Goal: Task Accomplishment & Management: Manage account settings

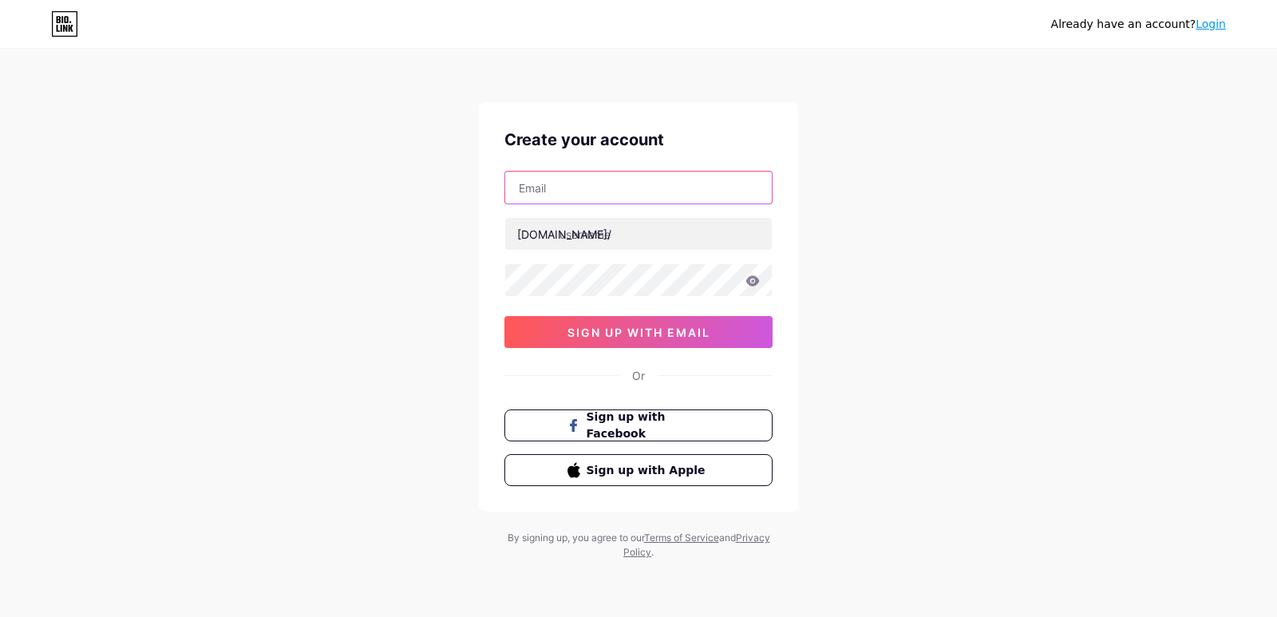
click at [581, 194] on input "text" at bounding box center [638, 188] width 267 height 32
type input "[EMAIL_ADDRESS][DOMAIN_NAME]"
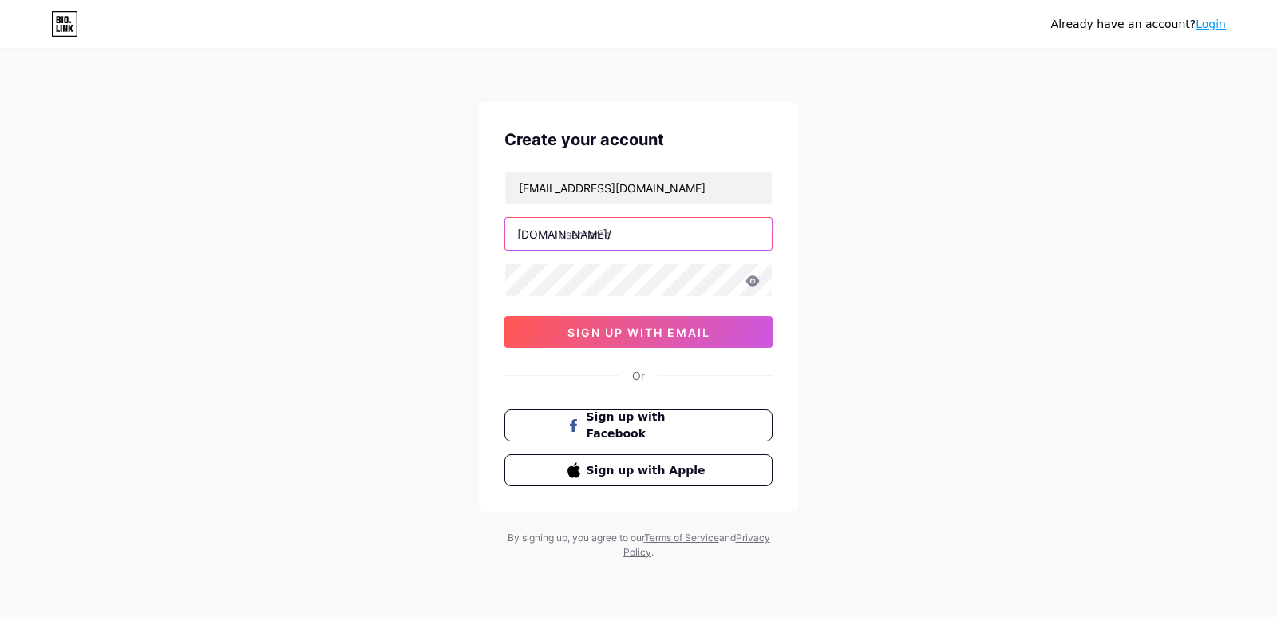
click at [643, 247] on input "text" at bounding box center [638, 234] width 267 height 32
click at [602, 235] on input "text" at bounding box center [638, 234] width 267 height 32
paste input "theswarnachampa"
type input "theswarnachampa"
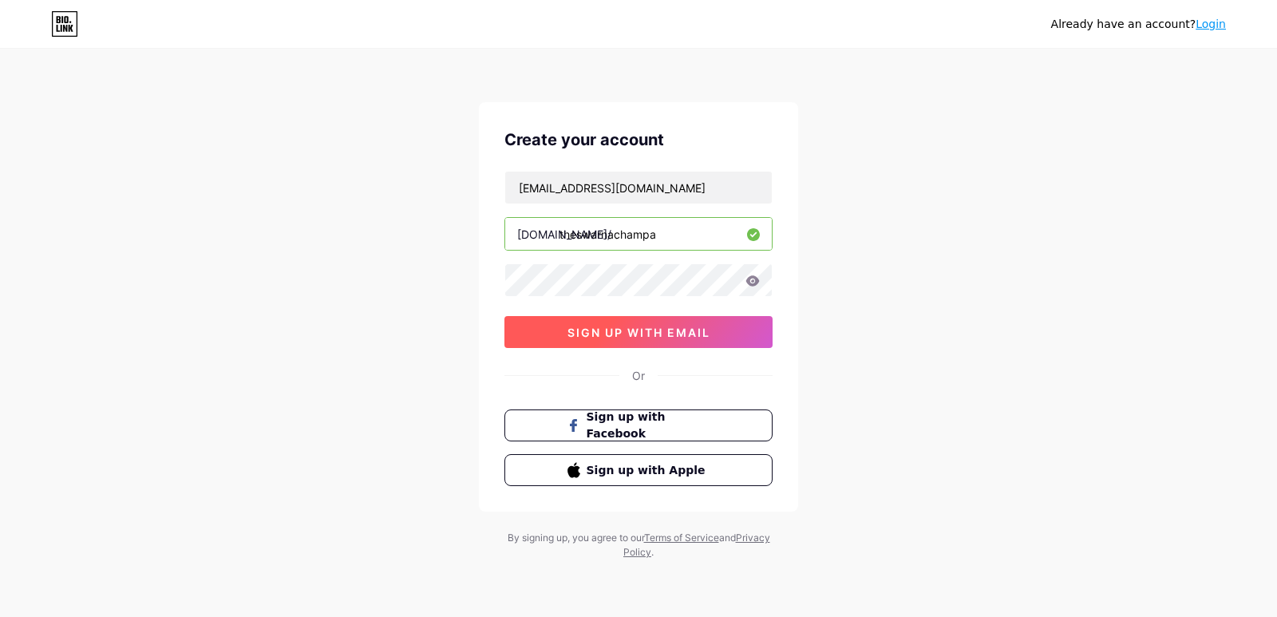
click at [630, 333] on span "sign up with email" at bounding box center [638, 333] width 143 height 14
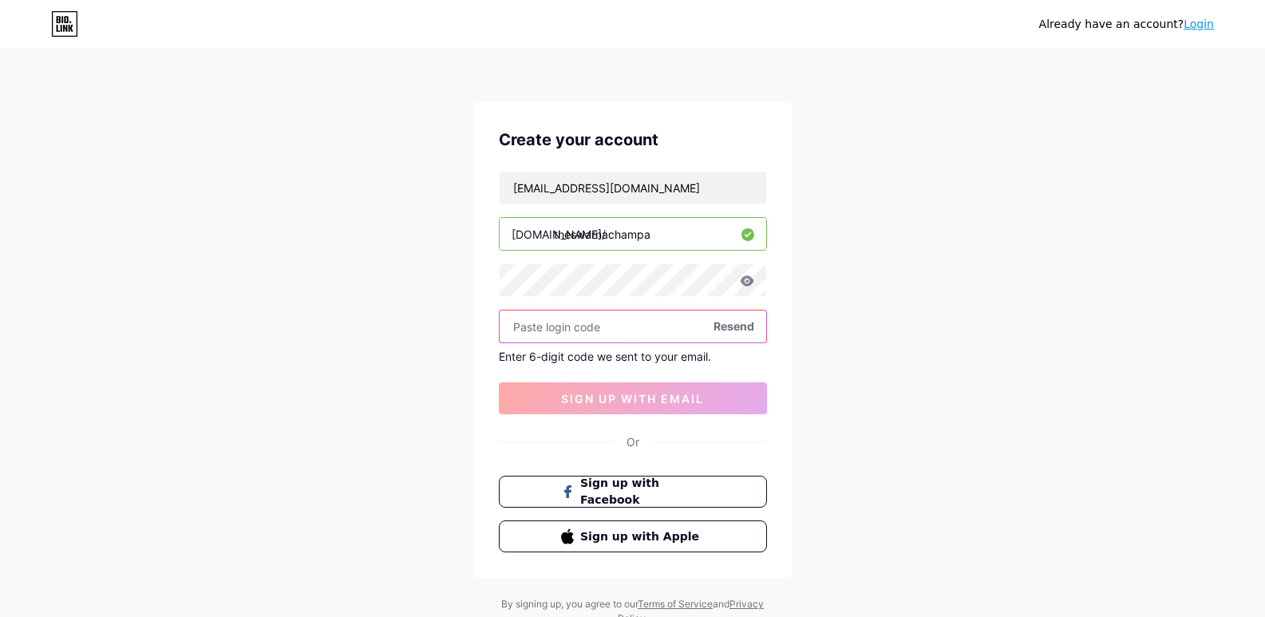
click at [555, 322] on input "text" at bounding box center [633, 326] width 267 height 32
paste input "903191"
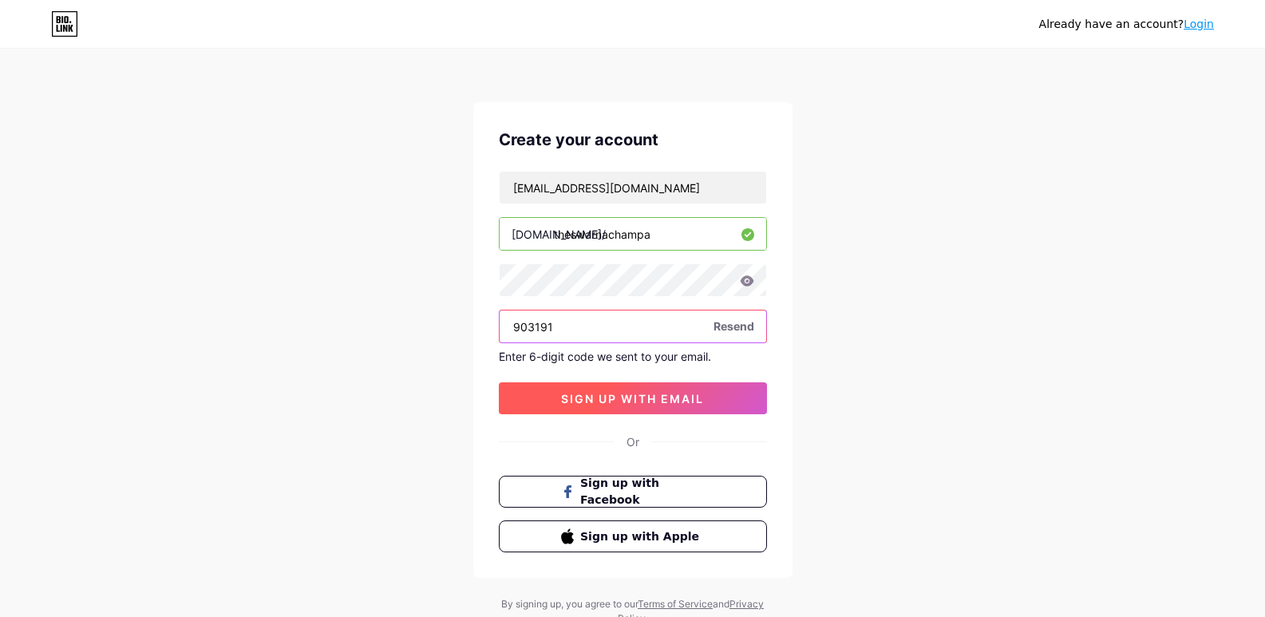
type input "903191"
drag, startPoint x: 664, startPoint y: 400, endPoint x: 554, endPoint y: 408, distance: 110.4
click at [664, 399] on span "sign up with email" at bounding box center [632, 399] width 143 height 14
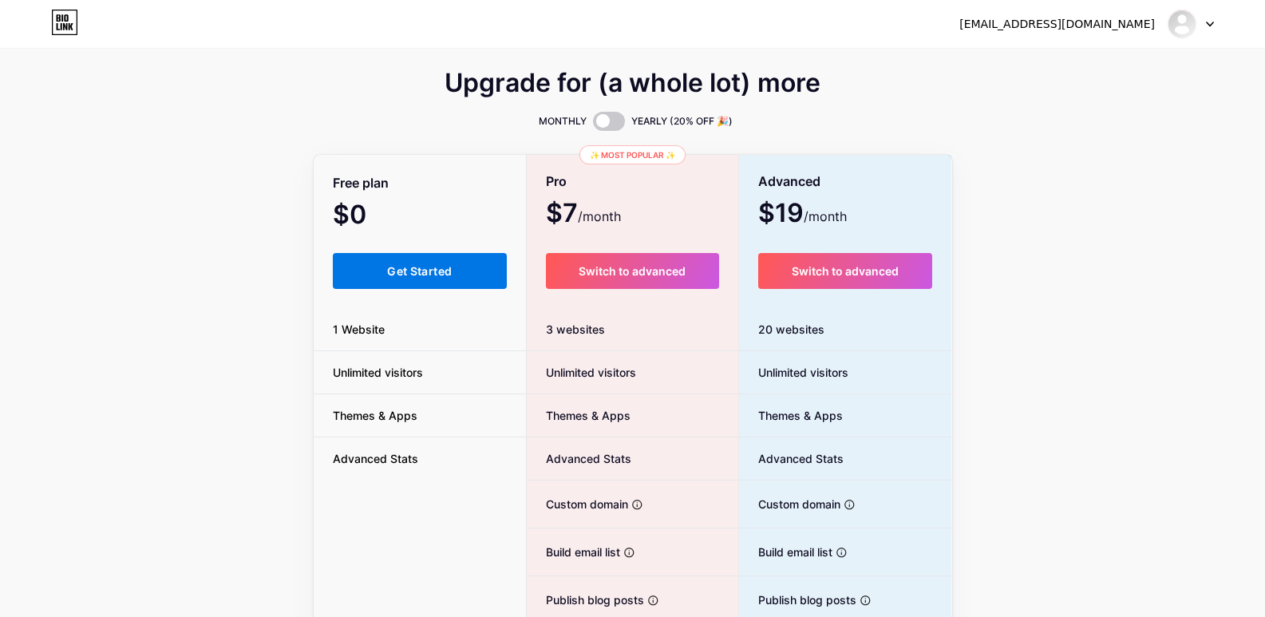
click at [406, 273] on span "Get Started" at bounding box center [419, 271] width 65 height 14
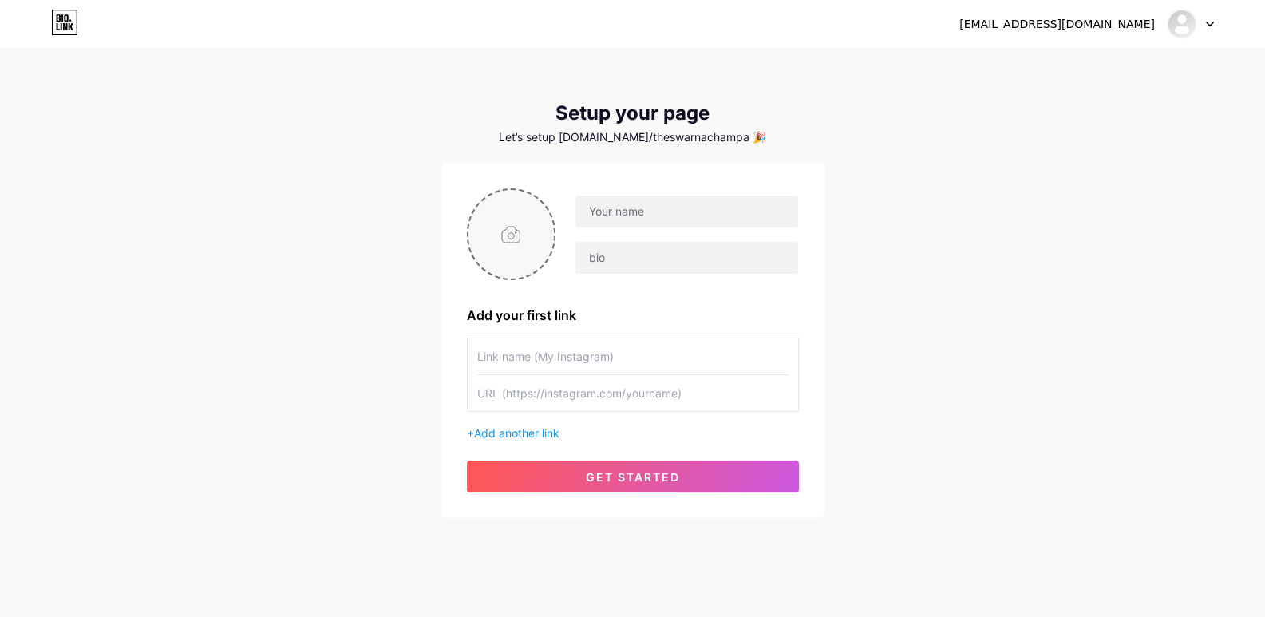
click at [509, 234] on input "file" at bounding box center [511, 234] width 86 height 89
type input "C:\fakepath\Logo [PERSON_NAME].jpg"
click at [649, 263] on input "text" at bounding box center [686, 258] width 222 height 32
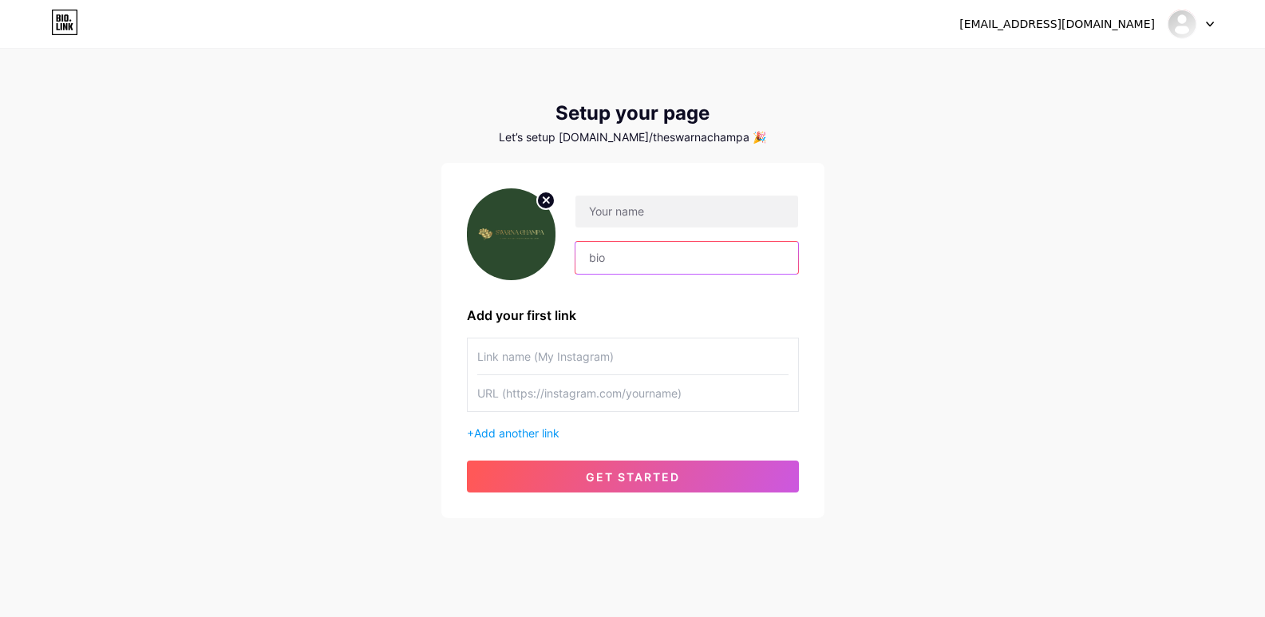
click at [637, 254] on input "text" at bounding box center [686, 258] width 222 height 32
paste input "In the vibrant streets of [GEOGRAPHIC_DATA]'s [GEOGRAPHIC_DATA], "[PERSON_NAME]…"
drag, startPoint x: 790, startPoint y: 255, endPoint x: 729, endPoint y: 278, distance: 65.2
click at [729, 278] on div "In the vibrant streets of [GEOGRAPHIC_DATA]'s [GEOGRAPHIC_DATA], "[PERSON_NAME]…" at bounding box center [633, 234] width 332 height 92
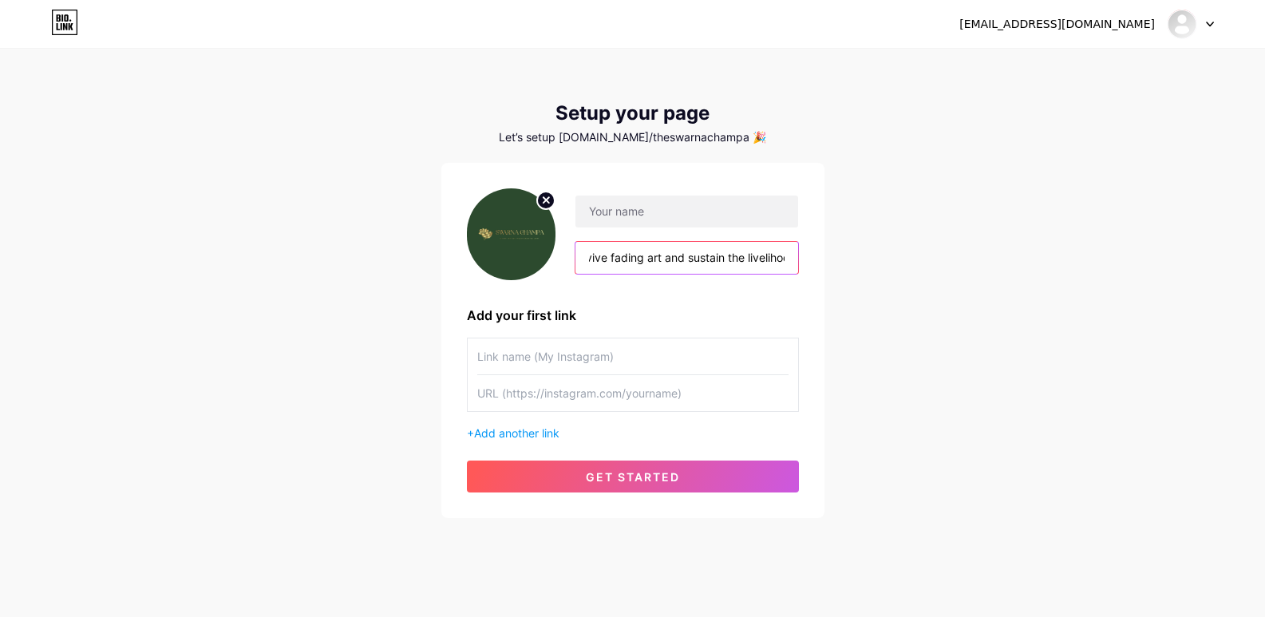
scroll to position [0, 1318]
type input "In the vibrant streets of [GEOGRAPHIC_DATA]'s [GEOGRAPHIC_DATA], "[PERSON_NAME]…"
click at [525, 350] on input "text" at bounding box center [632, 356] width 311 height 36
click at [524, 395] on input "text" at bounding box center [632, 393] width 311 height 36
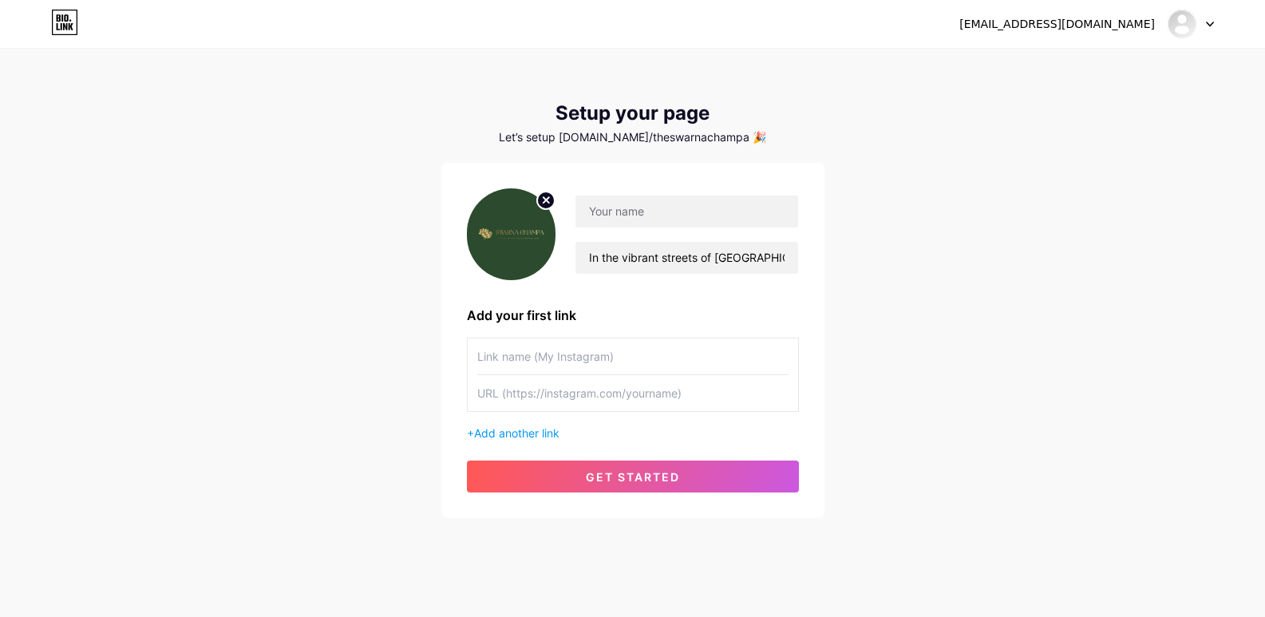
click at [556, 342] on input "text" at bounding box center [632, 356] width 311 height 36
click at [543, 399] on input "text" at bounding box center [632, 393] width 311 height 36
click at [528, 348] on input "text" at bounding box center [632, 356] width 311 height 36
click at [535, 375] on input "text" at bounding box center [632, 393] width 311 height 36
click at [527, 336] on div "In the vibrant streets of [GEOGRAPHIC_DATA]'s [GEOGRAPHIC_DATA], "[PERSON_NAME]…" at bounding box center [633, 340] width 332 height 304
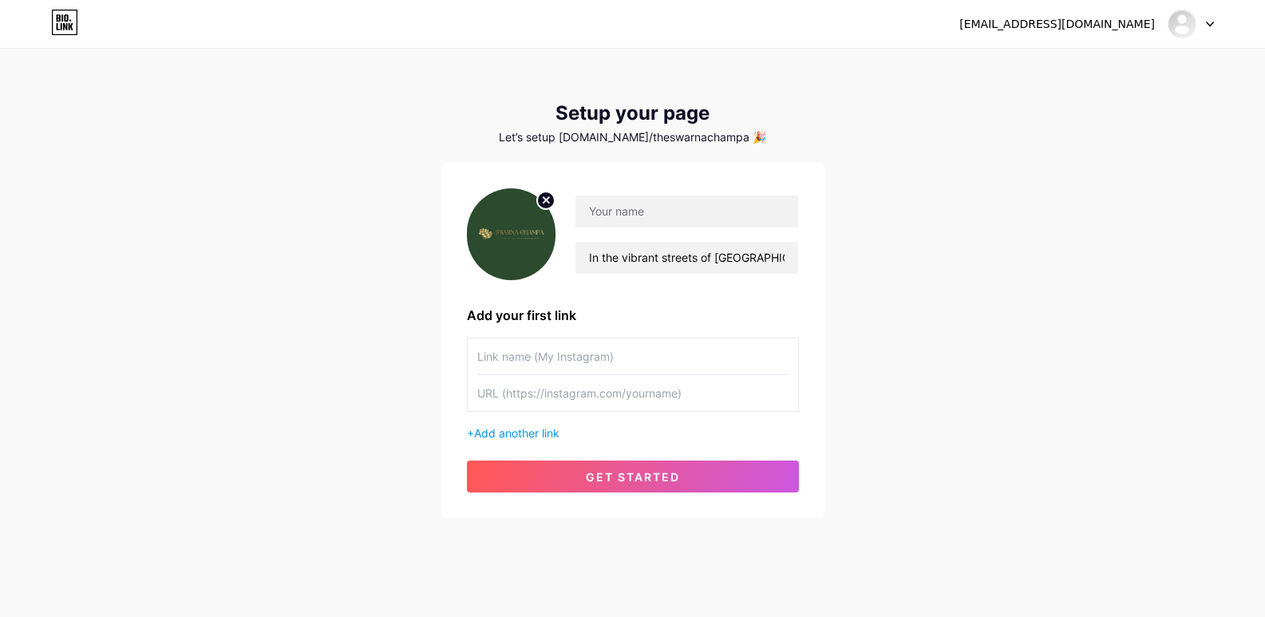
click at [527, 349] on input "text" at bounding box center [632, 356] width 311 height 36
type input "Website"
click at [559, 385] on input "text" at bounding box center [632, 393] width 311 height 36
click at [524, 399] on input "text" at bounding box center [632, 393] width 311 height 36
paste input "[URL][DOMAIN_NAME]"
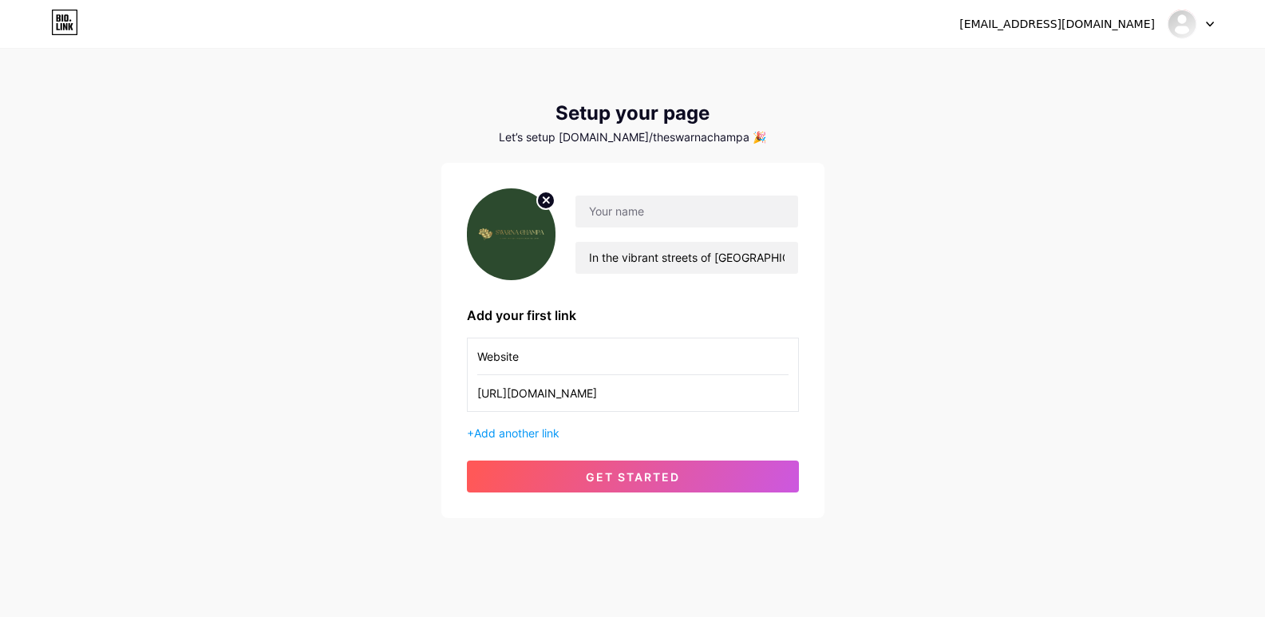
scroll to position [16, 0]
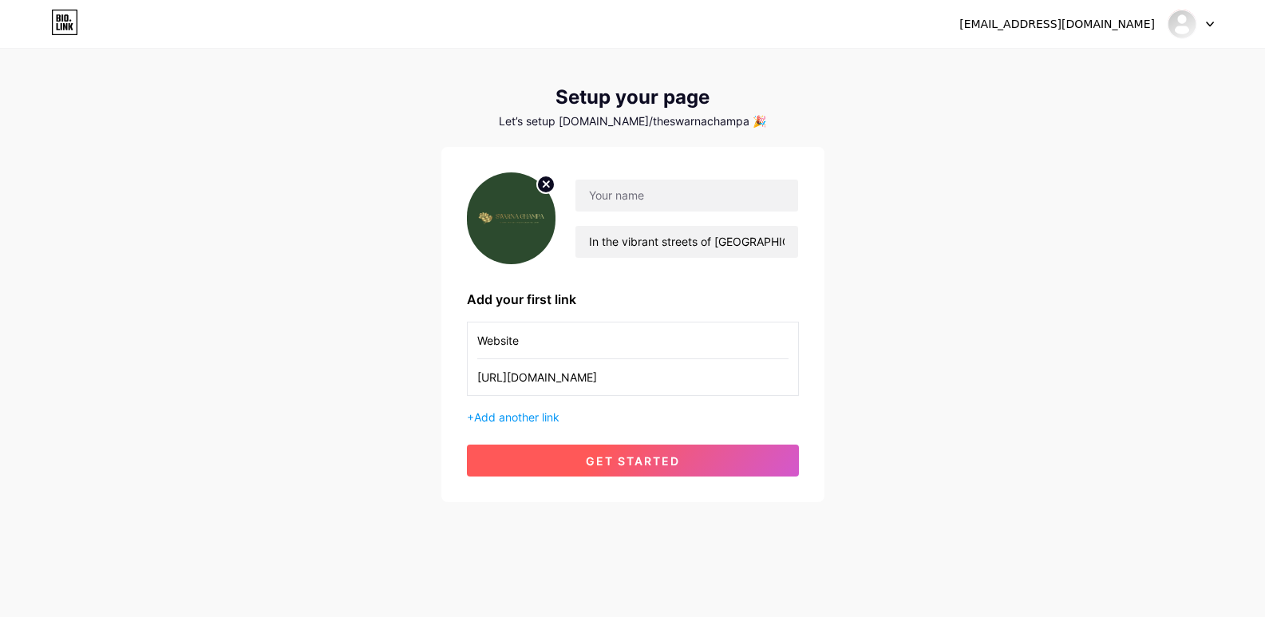
type input "[URL][DOMAIN_NAME]"
click at [646, 456] on span "get started" at bounding box center [633, 461] width 94 height 14
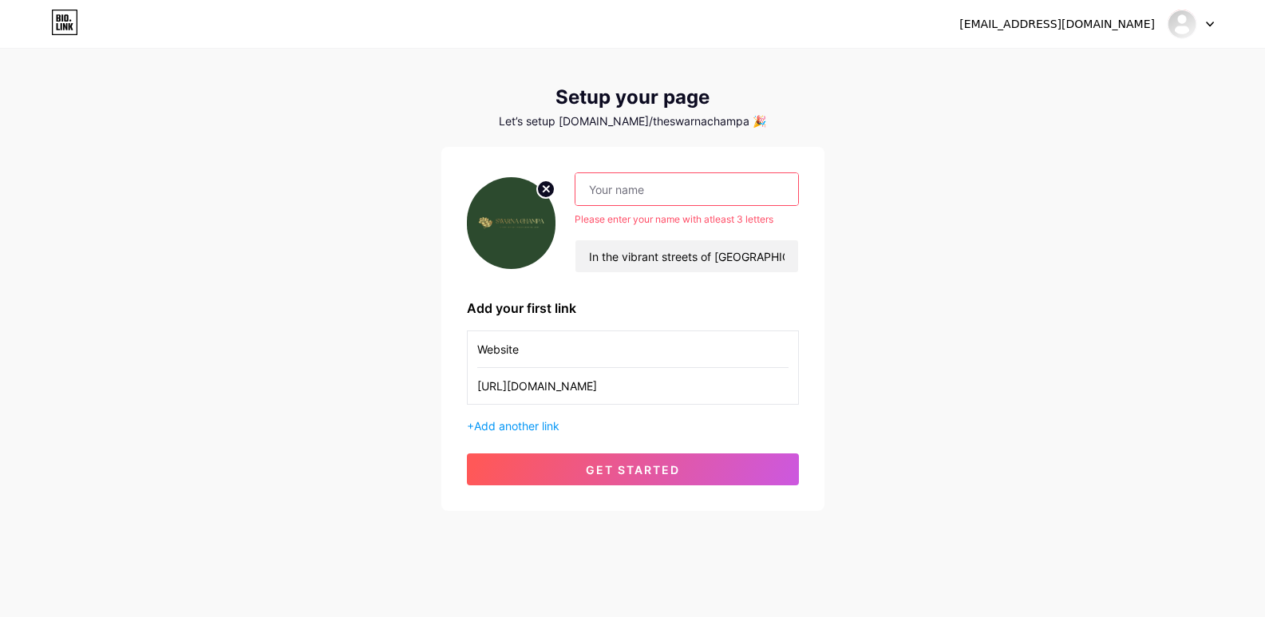
click at [622, 192] on input "text" at bounding box center [686, 189] width 222 height 32
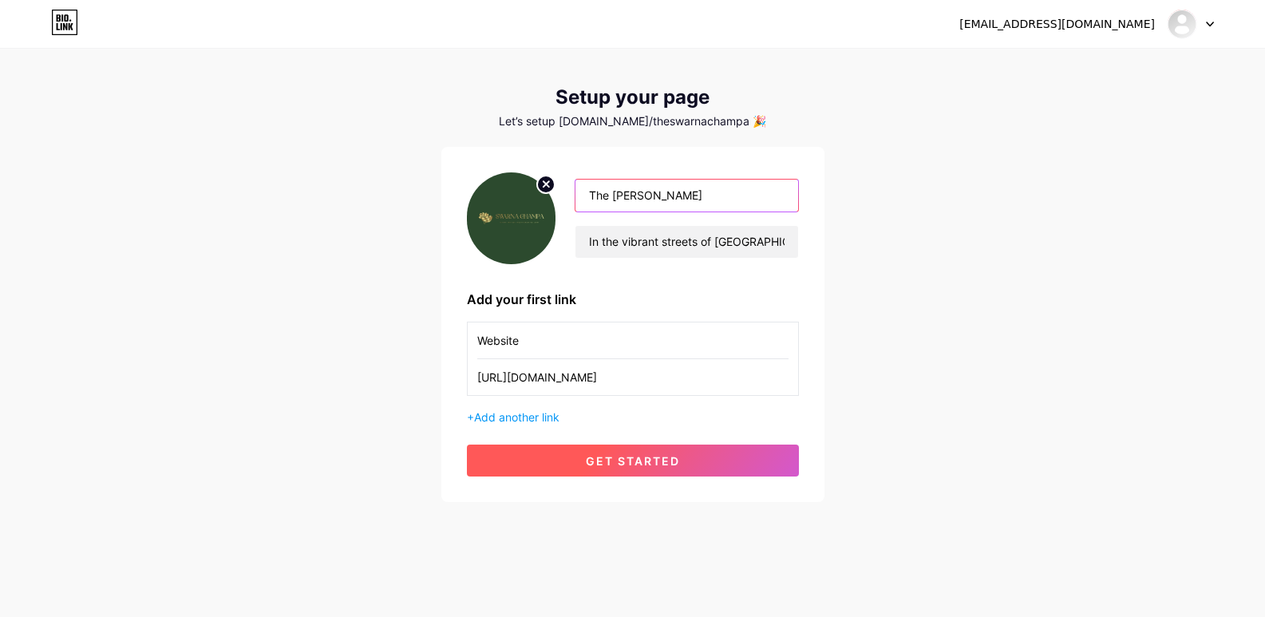
type input "The [PERSON_NAME]"
click at [641, 462] on span "get started" at bounding box center [633, 461] width 94 height 14
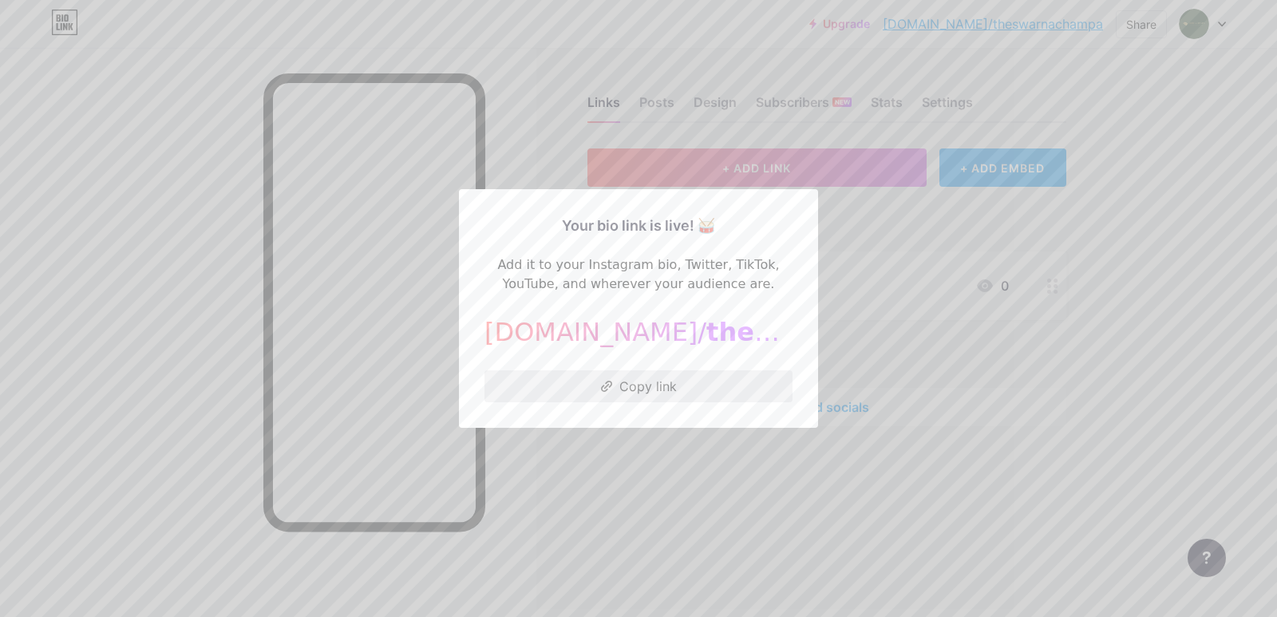
click at [650, 383] on button "Copy link" at bounding box center [638, 386] width 308 height 32
click at [53, 325] on div at bounding box center [638, 308] width 1277 height 617
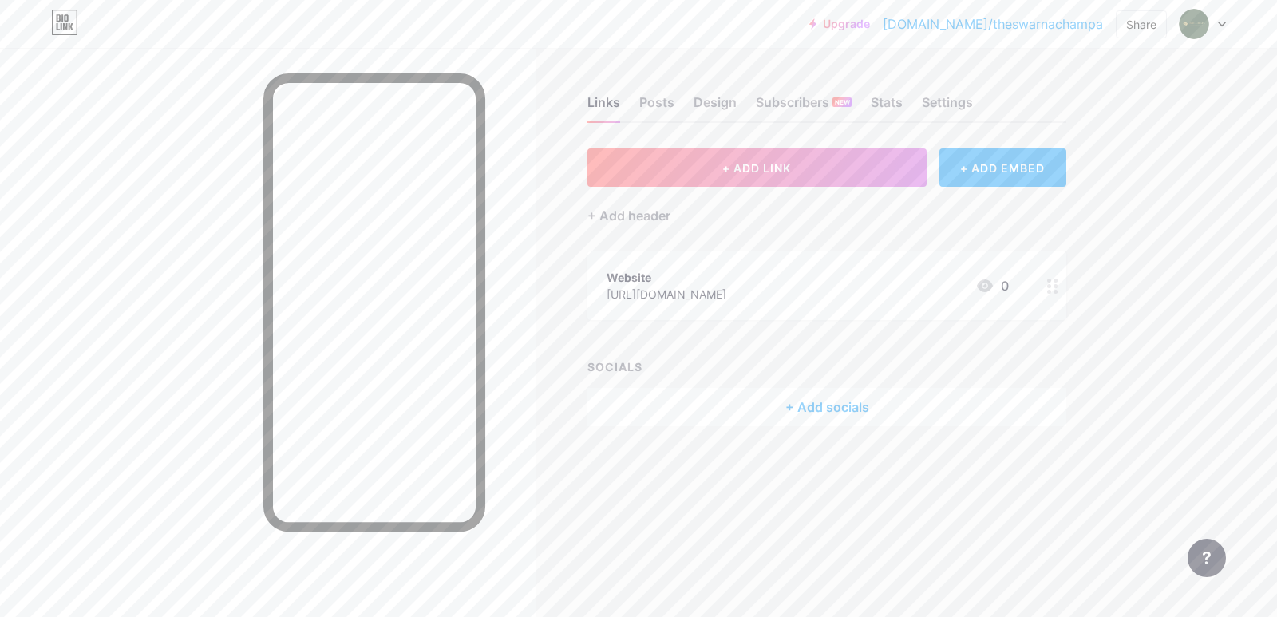
click at [850, 404] on div "+ Add socials" at bounding box center [826, 407] width 479 height 38
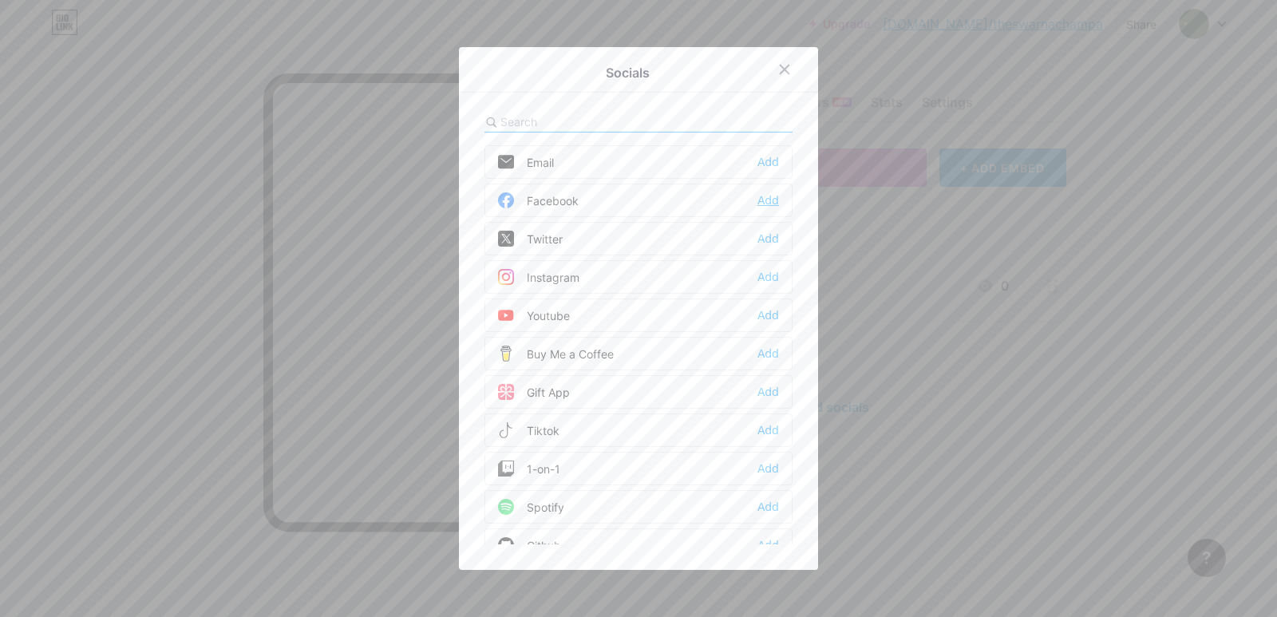
click at [762, 195] on div "Add" at bounding box center [768, 200] width 22 height 16
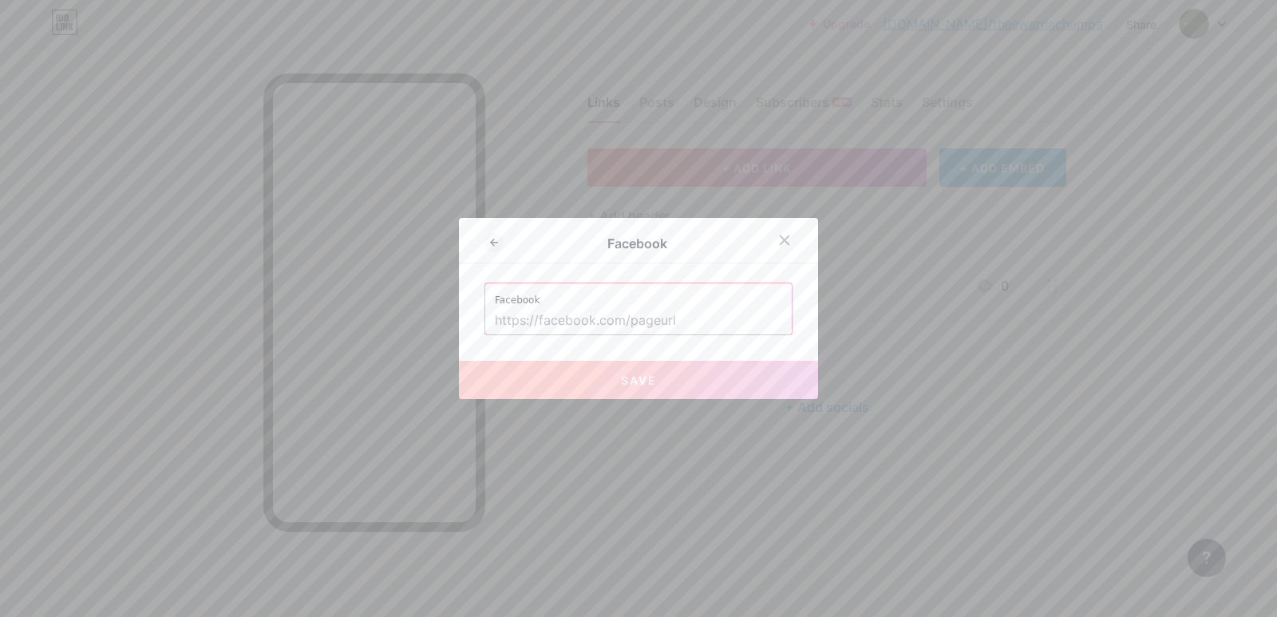
click at [568, 295] on label "Facebook" at bounding box center [638, 295] width 287 height 24
click at [566, 321] on input "text" at bounding box center [638, 320] width 287 height 27
paste input "[URL][DOMAIN_NAME]"
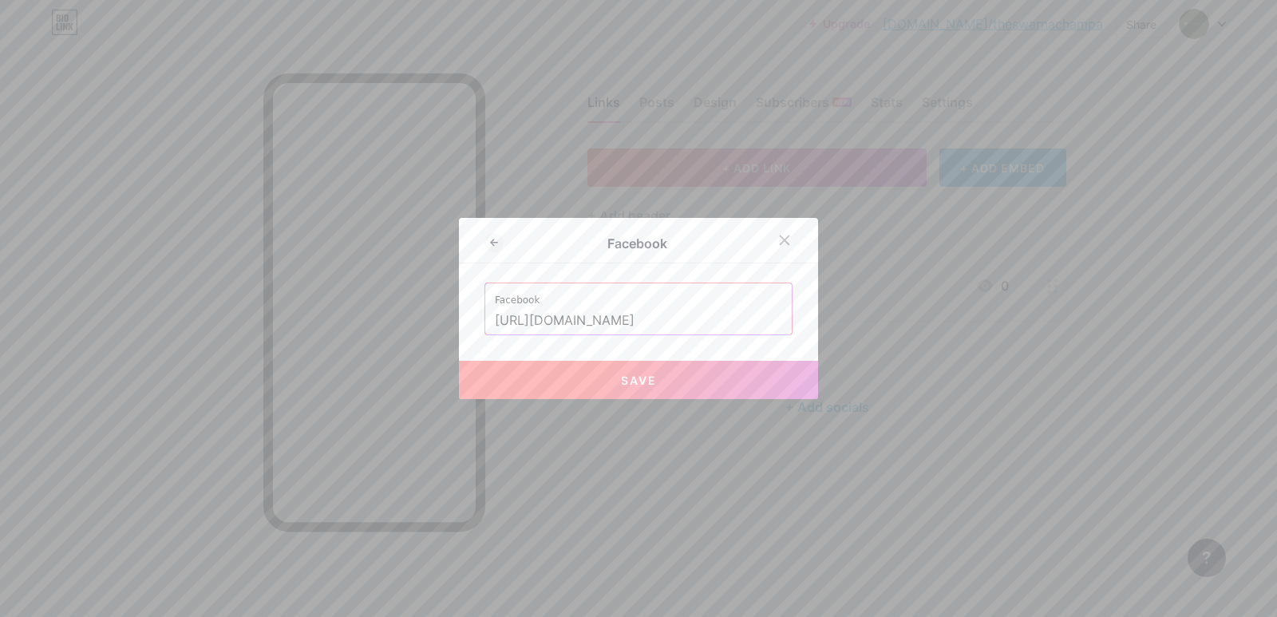
type input "[URL][DOMAIN_NAME]"
click at [622, 377] on span "Save" at bounding box center [639, 380] width 36 height 14
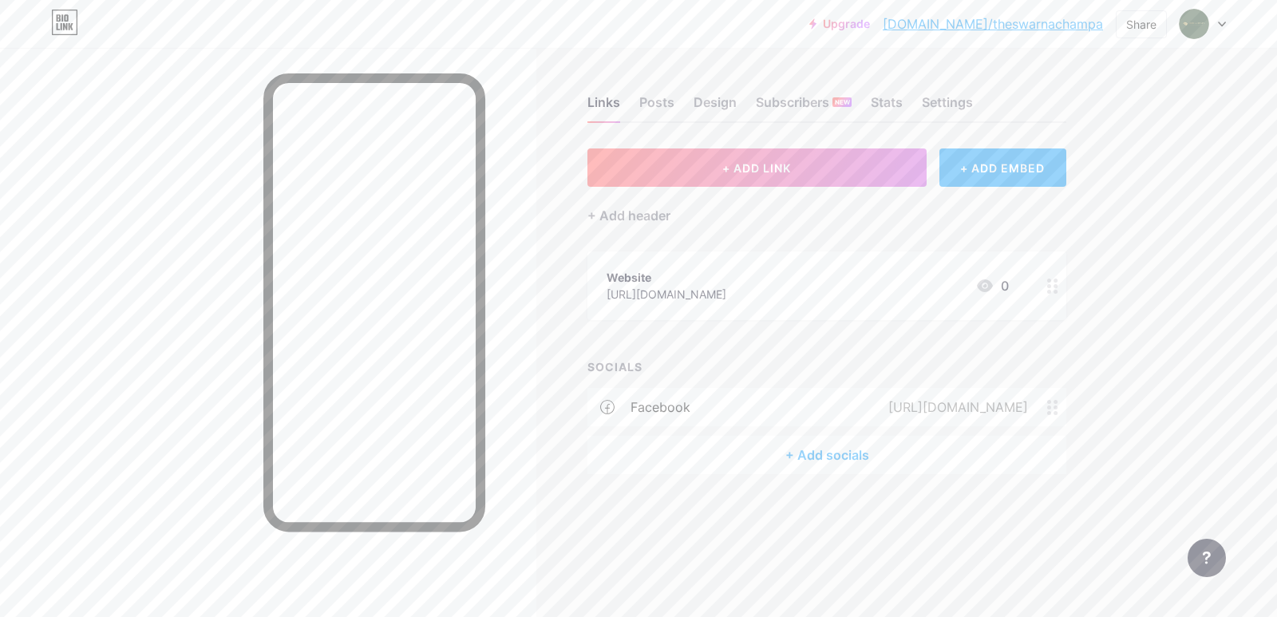
click at [845, 448] on div "+ Add socials" at bounding box center [826, 455] width 479 height 38
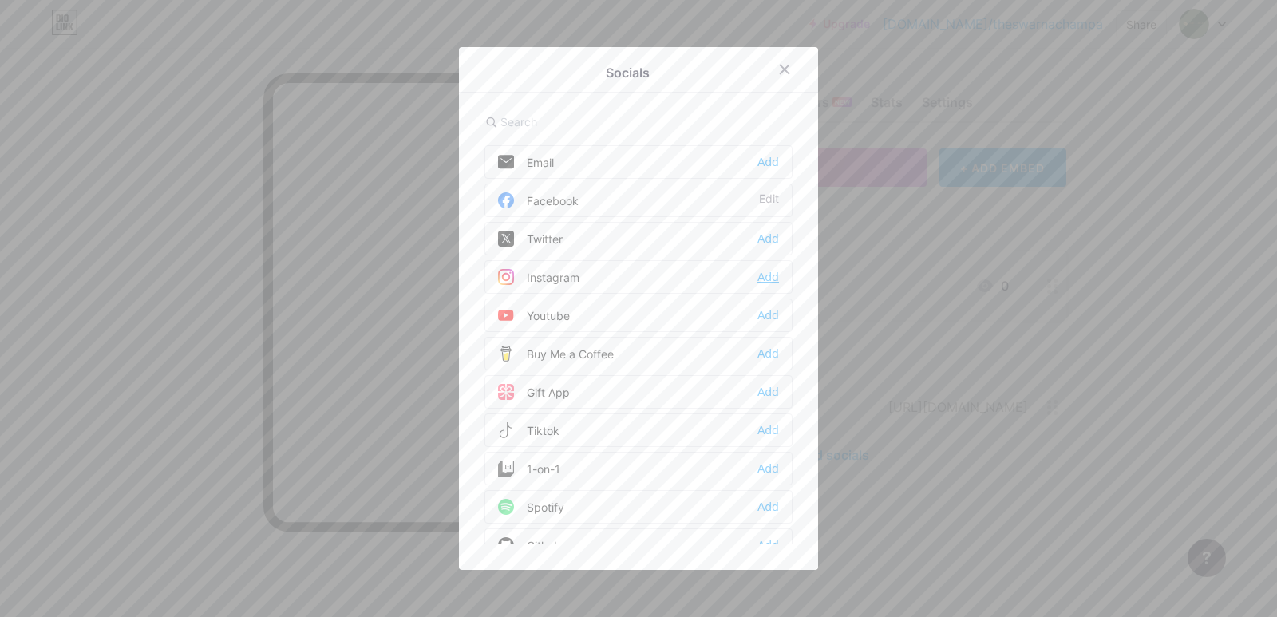
click at [764, 273] on div "Add" at bounding box center [768, 277] width 22 height 16
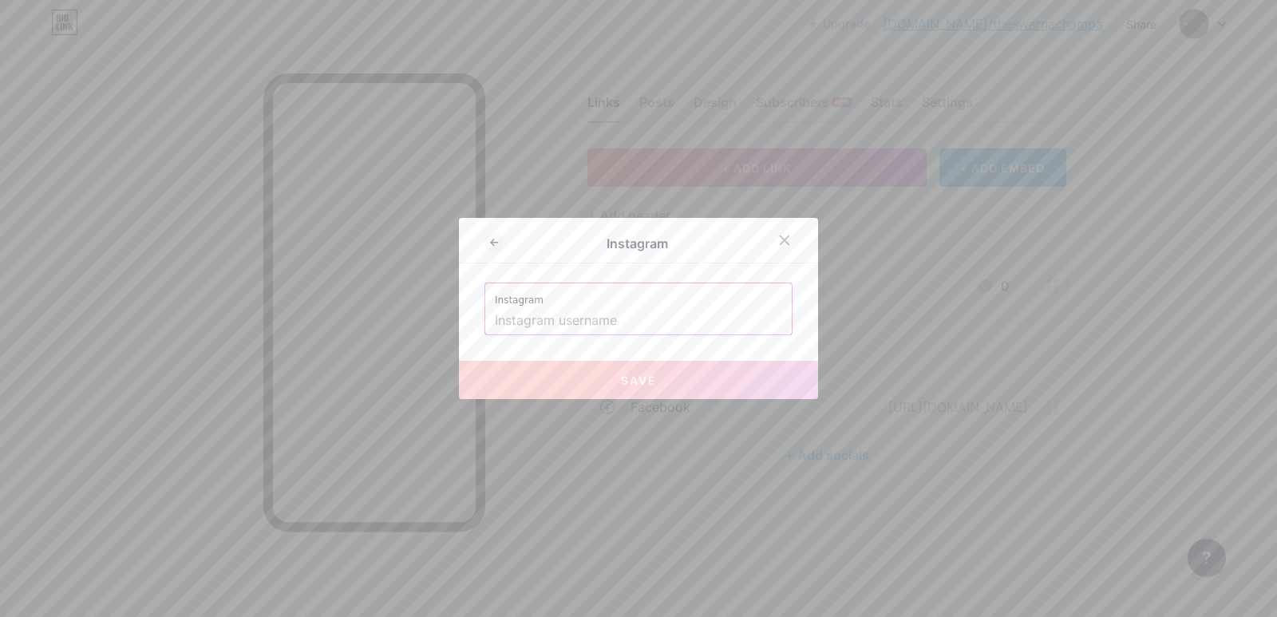
click at [539, 307] on input "text" at bounding box center [638, 320] width 287 height 27
paste input "[URL][DOMAIN_NAME]"
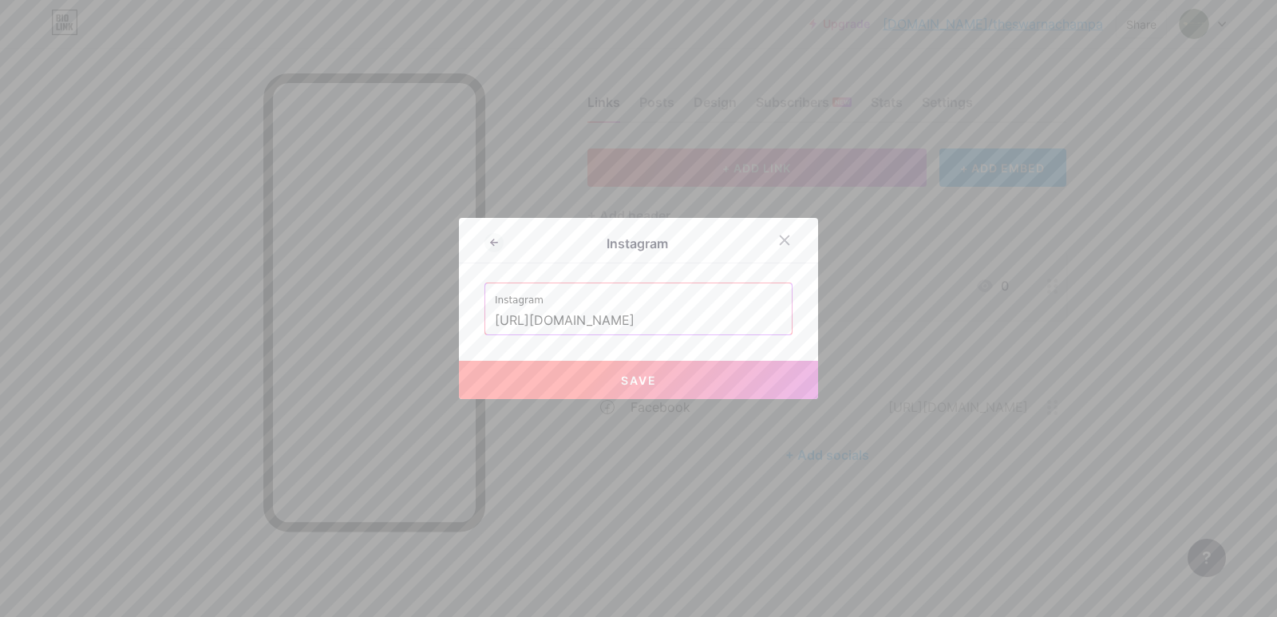
drag, startPoint x: 635, startPoint y: 381, endPoint x: 630, endPoint y: 393, distance: 12.9
click at [634, 381] on span "Save" at bounding box center [639, 380] width 36 height 14
type input "[URL][DOMAIN_NAME][DOMAIN_NAME]"
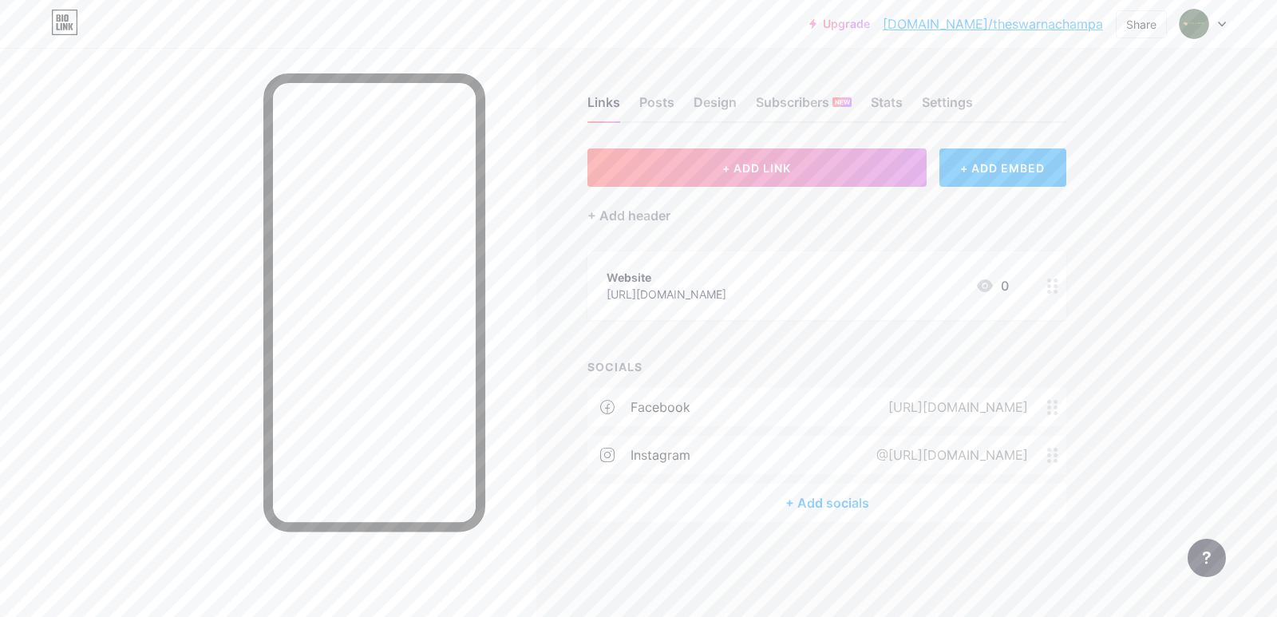
click at [1055, 456] on circle at bounding box center [1055, 455] width 4 height 4
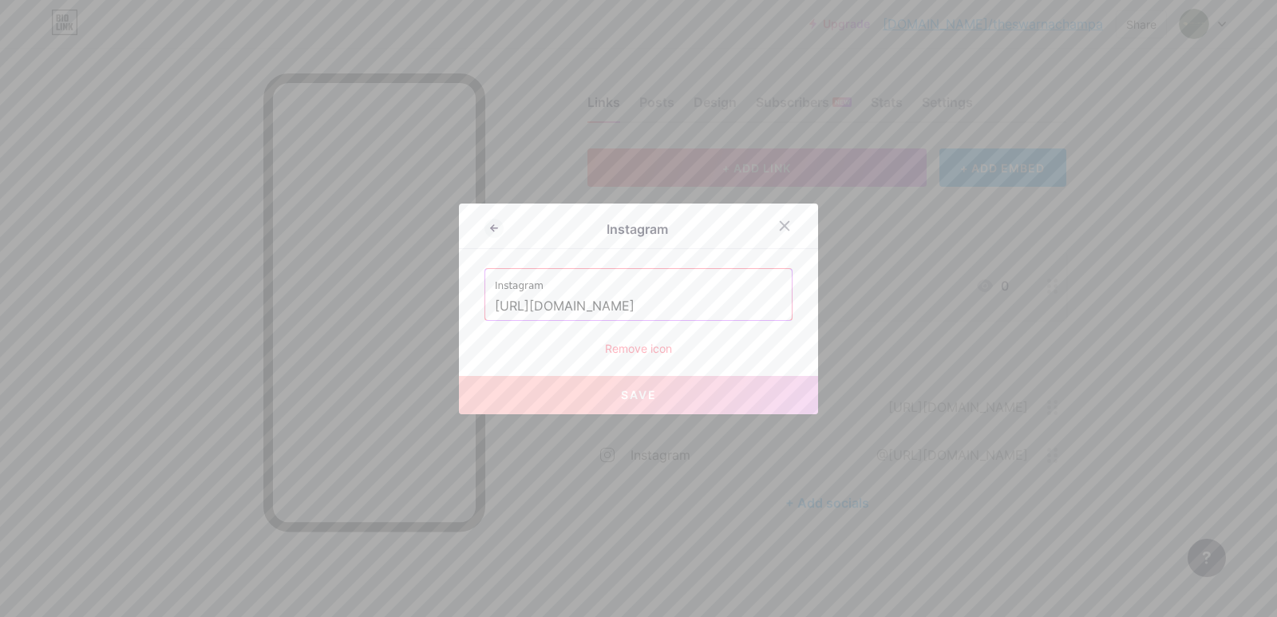
click at [661, 302] on input "[URL][DOMAIN_NAME]" at bounding box center [638, 306] width 287 height 27
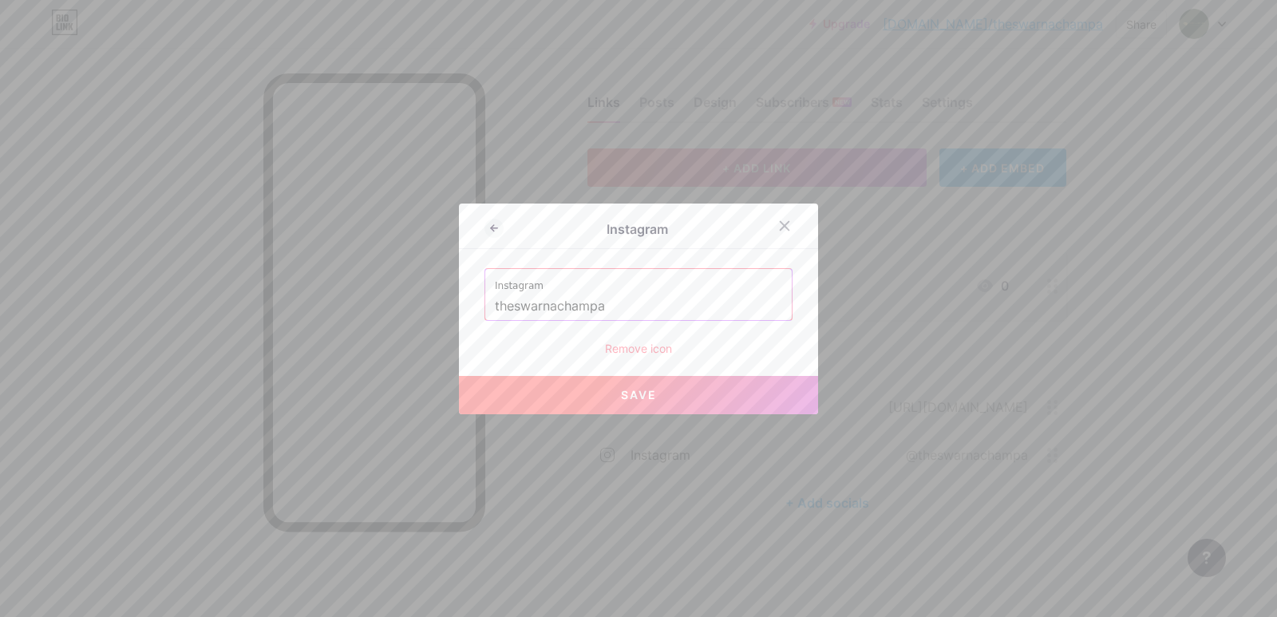
click at [628, 392] on span "Save" at bounding box center [639, 395] width 36 height 14
type input "[URL][DOMAIN_NAME]"
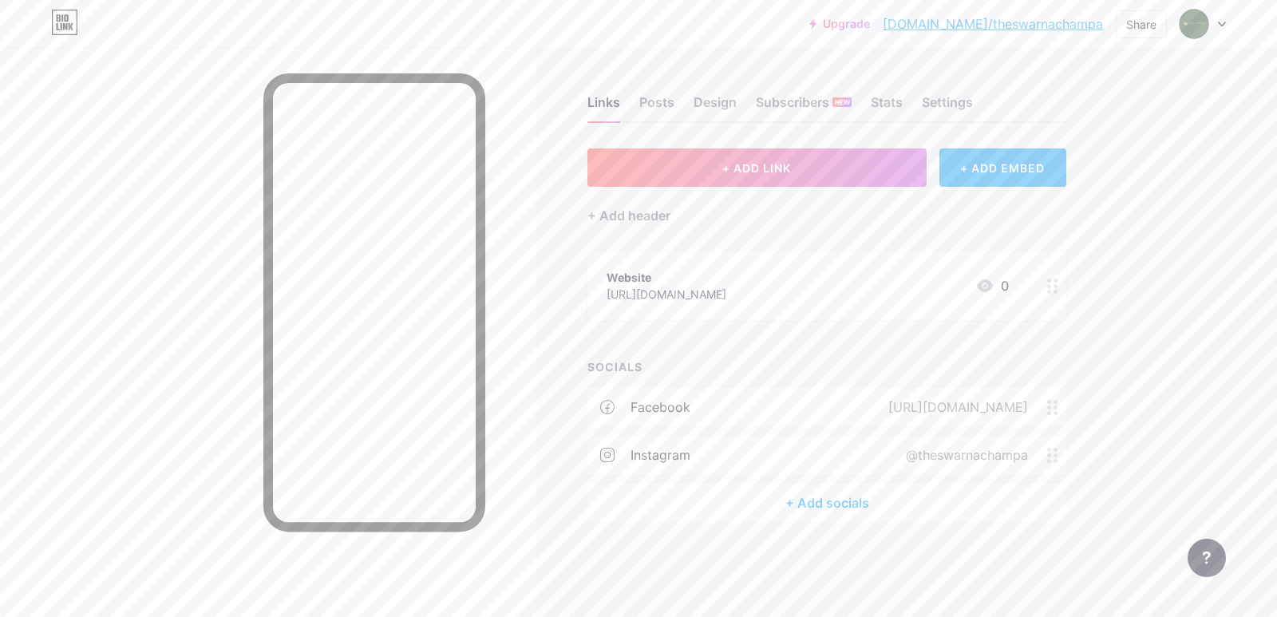
click at [1052, 408] on icon at bounding box center [1052, 407] width 11 height 15
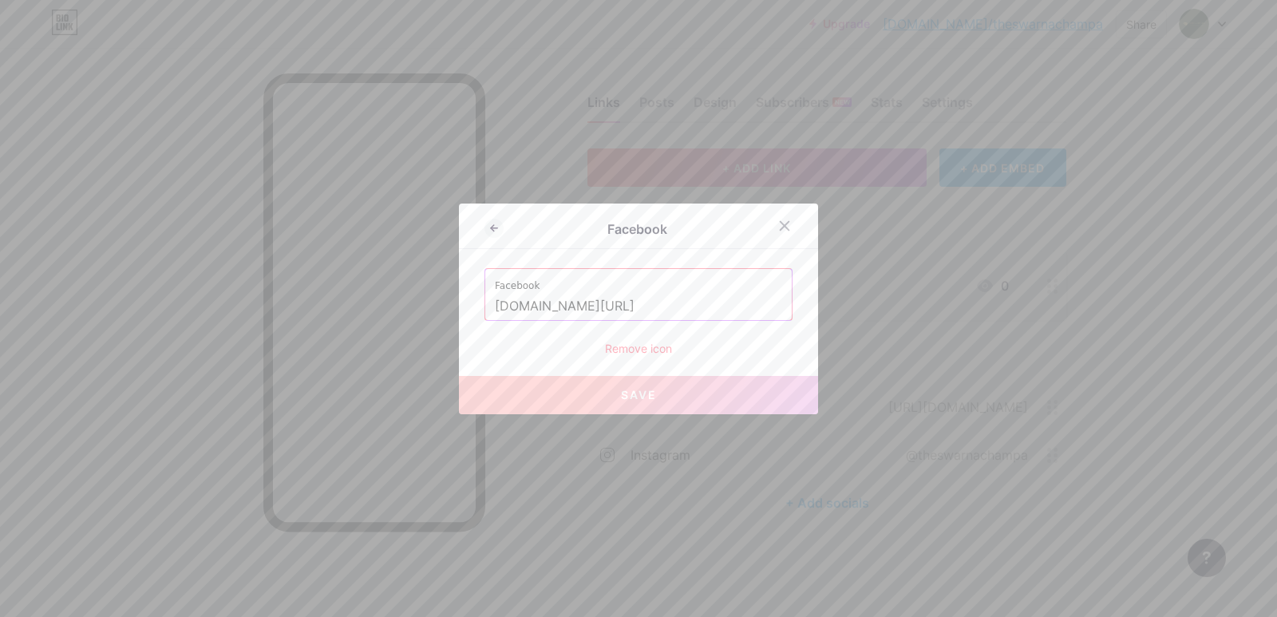
click at [612, 306] on input "[DOMAIN_NAME][URL]" at bounding box center [638, 306] width 287 height 27
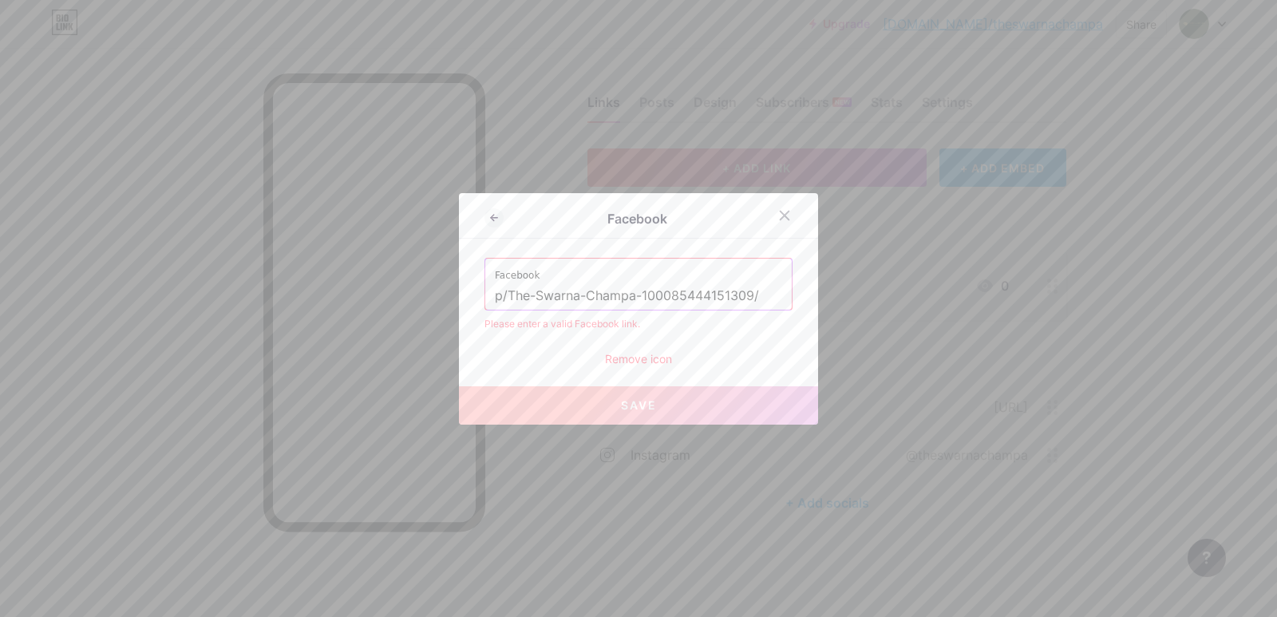
click at [635, 406] on span "Save" at bounding box center [639, 405] width 36 height 14
click at [497, 293] on input "p/The-Swarna-Champa-100085444151309/" at bounding box center [638, 295] width 287 height 27
type input "/The-Swarna-Champa-100085444151309/"
click at [638, 413] on button "Save" at bounding box center [638, 405] width 359 height 38
click at [763, 288] on input "/The-Swarna-Champa-100085444151309/" at bounding box center [638, 295] width 287 height 27
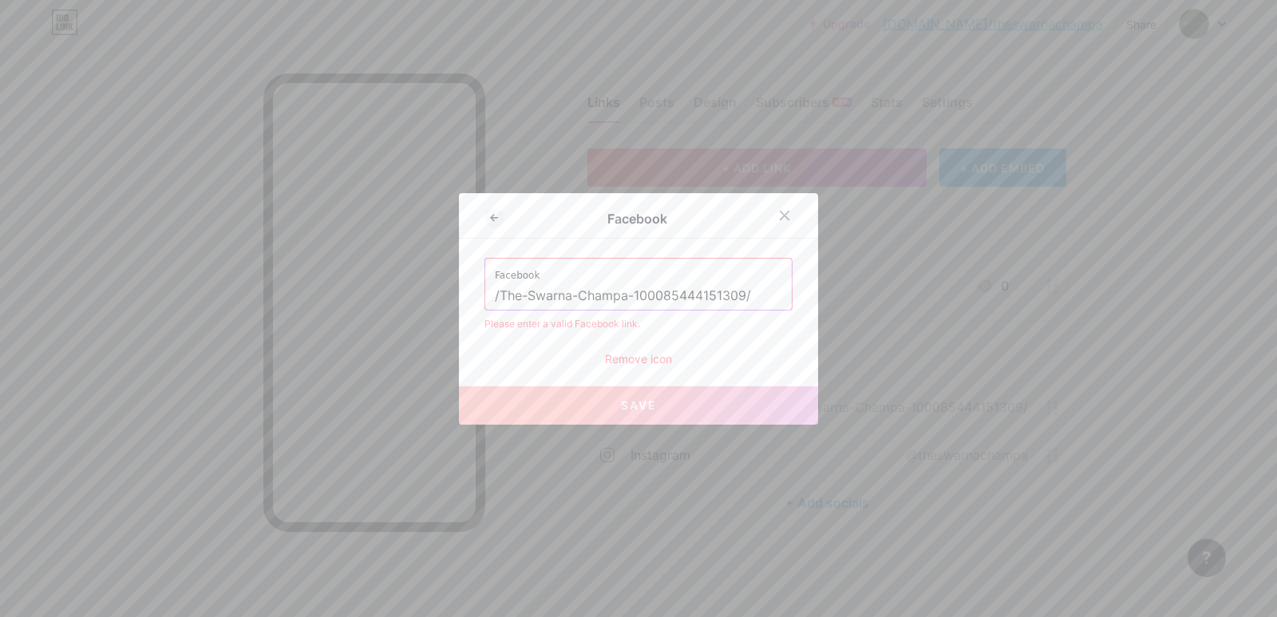
click at [761, 287] on input "/The-Swarna-Champa-100085444151309/" at bounding box center [638, 295] width 287 height 27
click at [760, 287] on input "/The-Swarna-Champa-100085444151309/" at bounding box center [638, 295] width 287 height 27
click at [757, 298] on input "/The-Swarna-Champa-100085444151309/" at bounding box center [638, 295] width 287 height 27
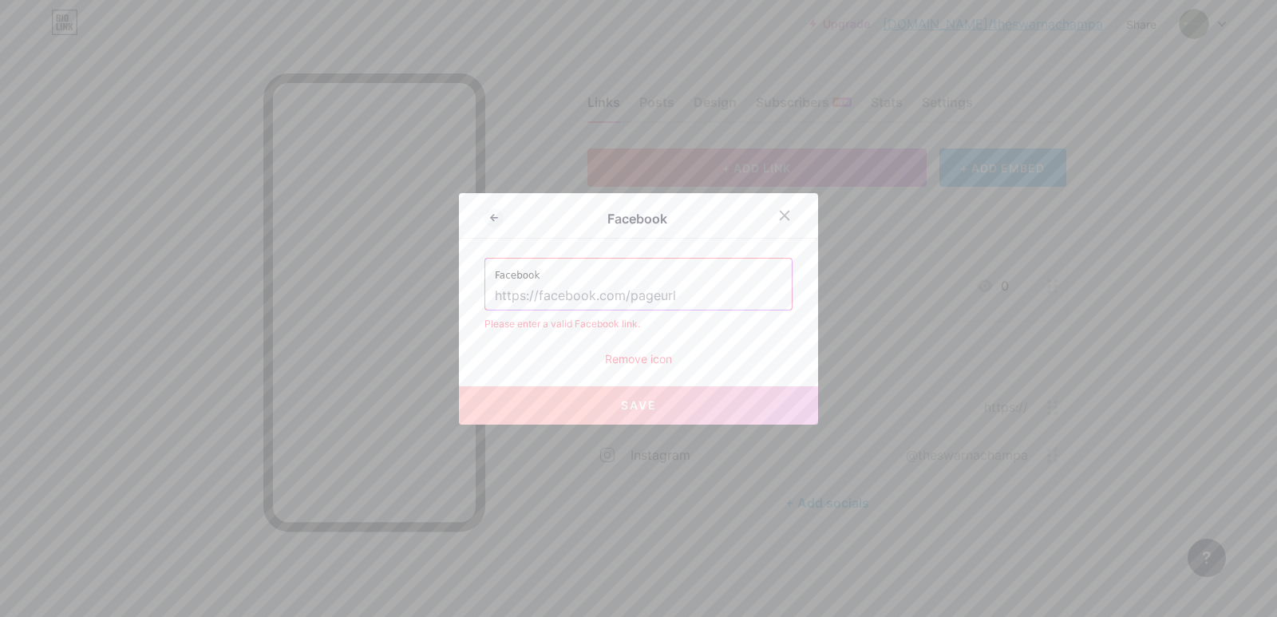
click at [547, 295] on input "text" at bounding box center [638, 295] width 287 height 27
paste input "[URL][DOMAIN_NAME]"
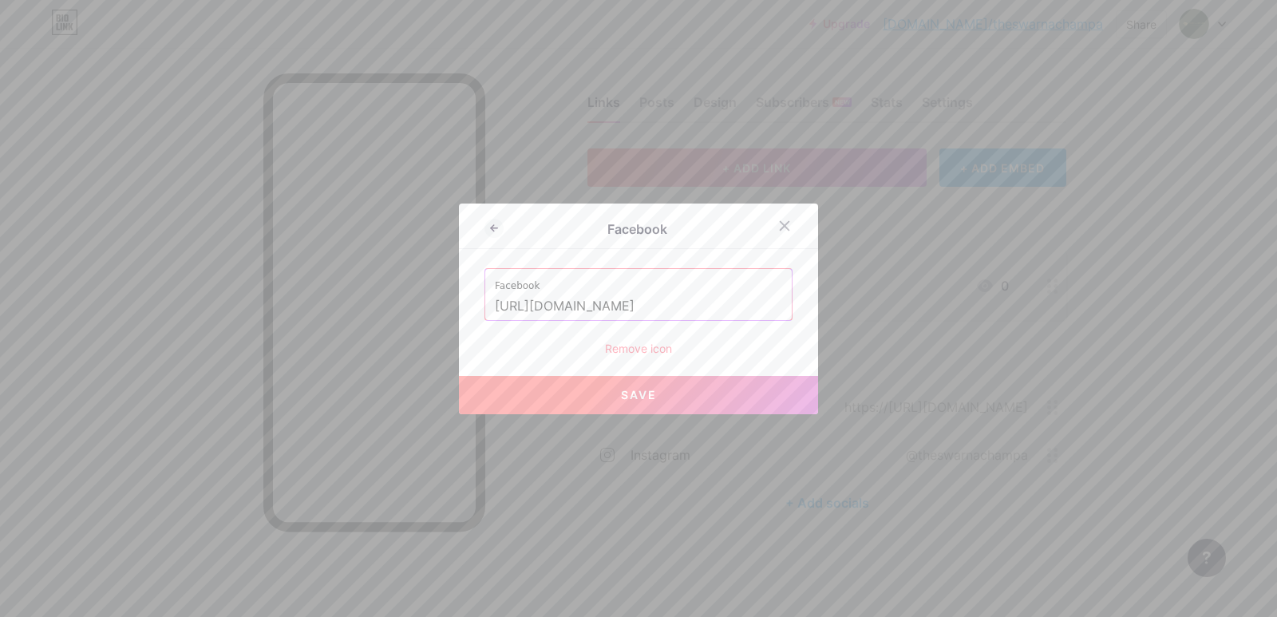
type input "[URL][DOMAIN_NAME]"
click at [624, 389] on span "Save" at bounding box center [639, 395] width 36 height 14
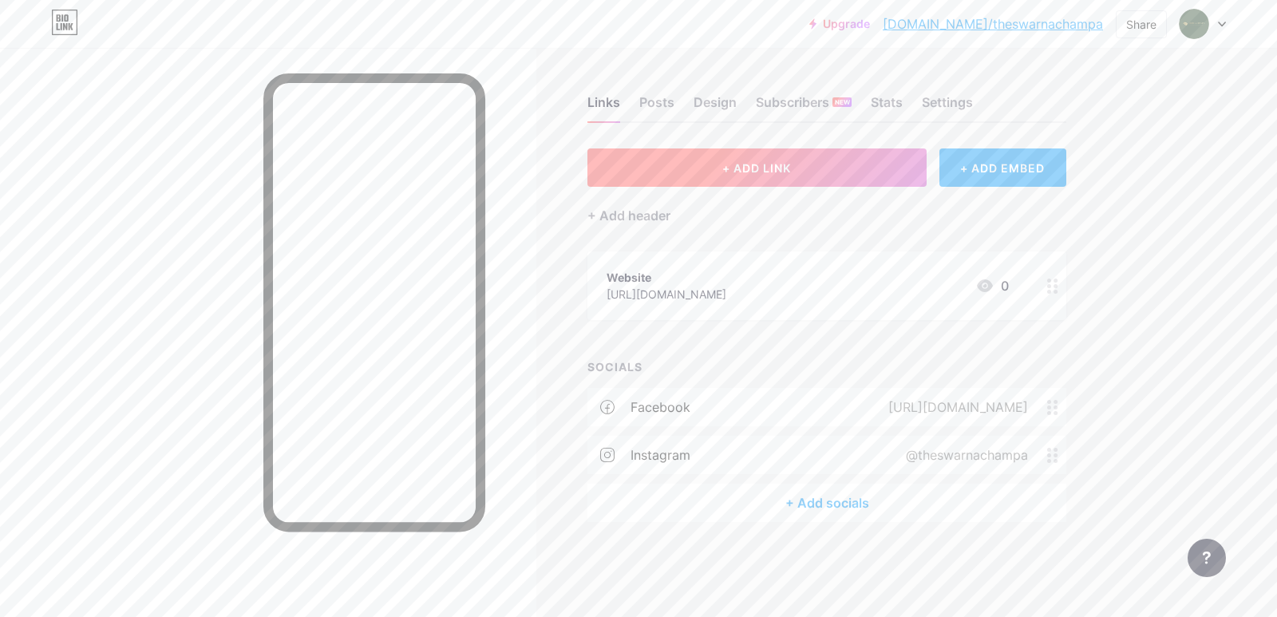
click at [748, 162] on span "+ ADD LINK" at bounding box center [756, 168] width 69 height 14
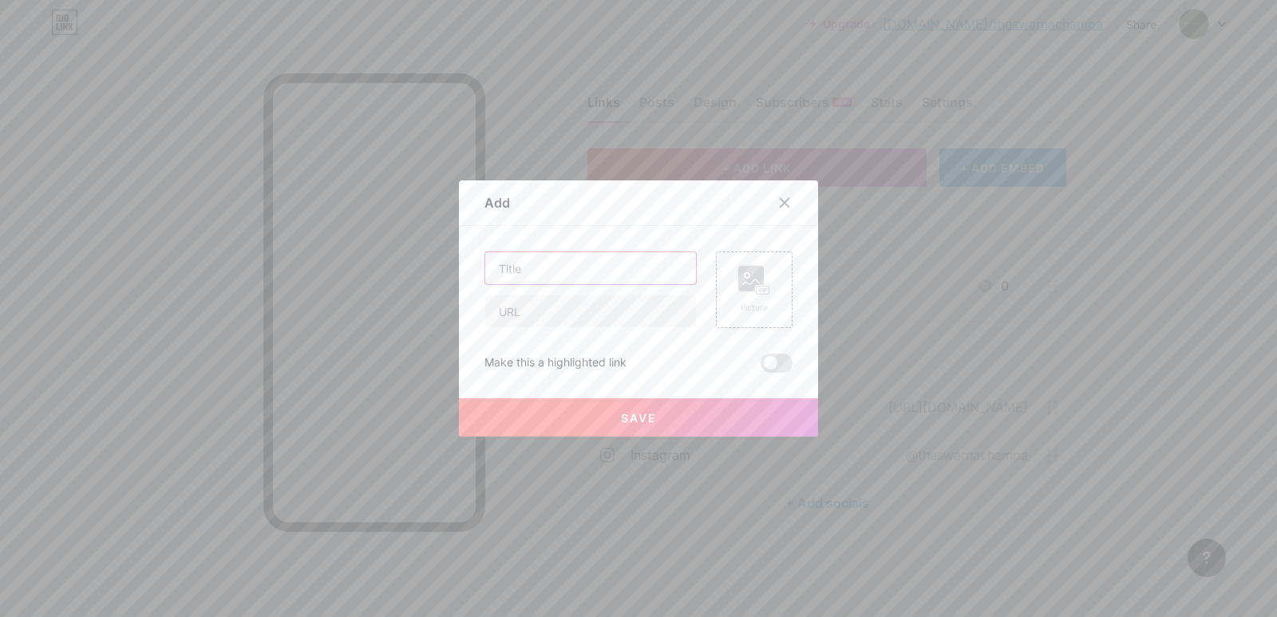
click at [527, 268] on input "text" at bounding box center [590, 268] width 211 height 32
click at [581, 269] on input "text" at bounding box center [590, 268] width 211 height 32
paste input "block print bedsheet manufacturer in [GEOGRAPHIC_DATA]"
type input "block print bedsheet manufacturer in [GEOGRAPHIC_DATA]"
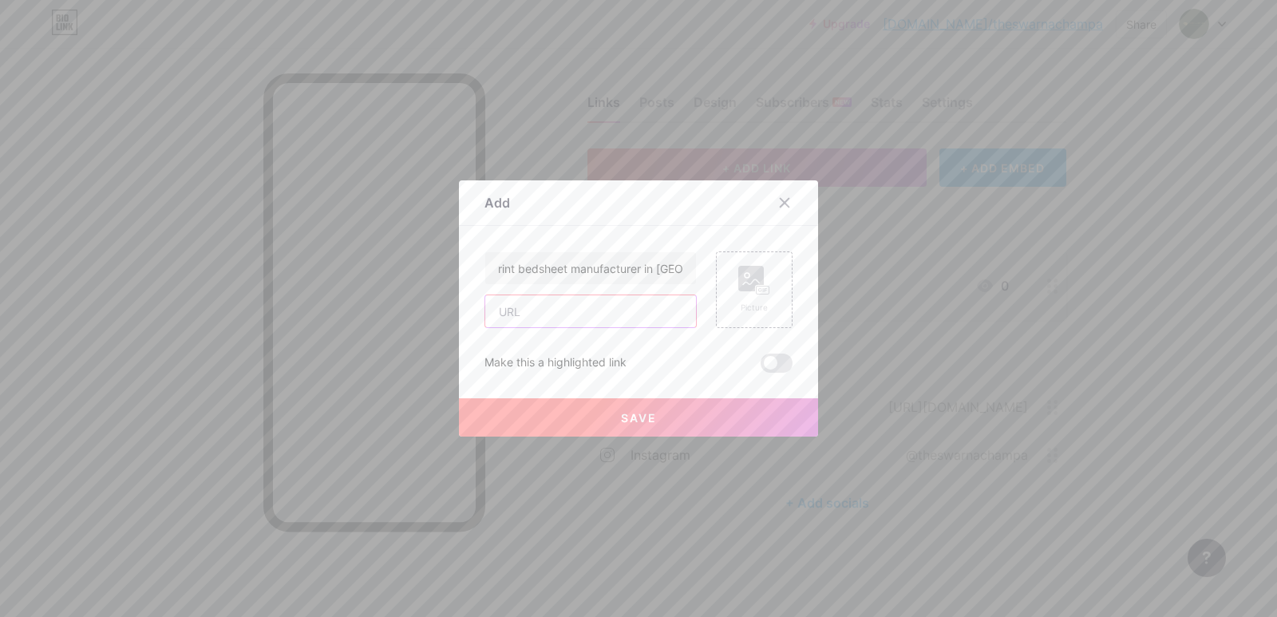
click at [531, 320] on input "text" at bounding box center [590, 311] width 211 height 32
click at [539, 311] on input "text" at bounding box center [590, 311] width 211 height 32
paste input "[URL][DOMAIN_NAME]"
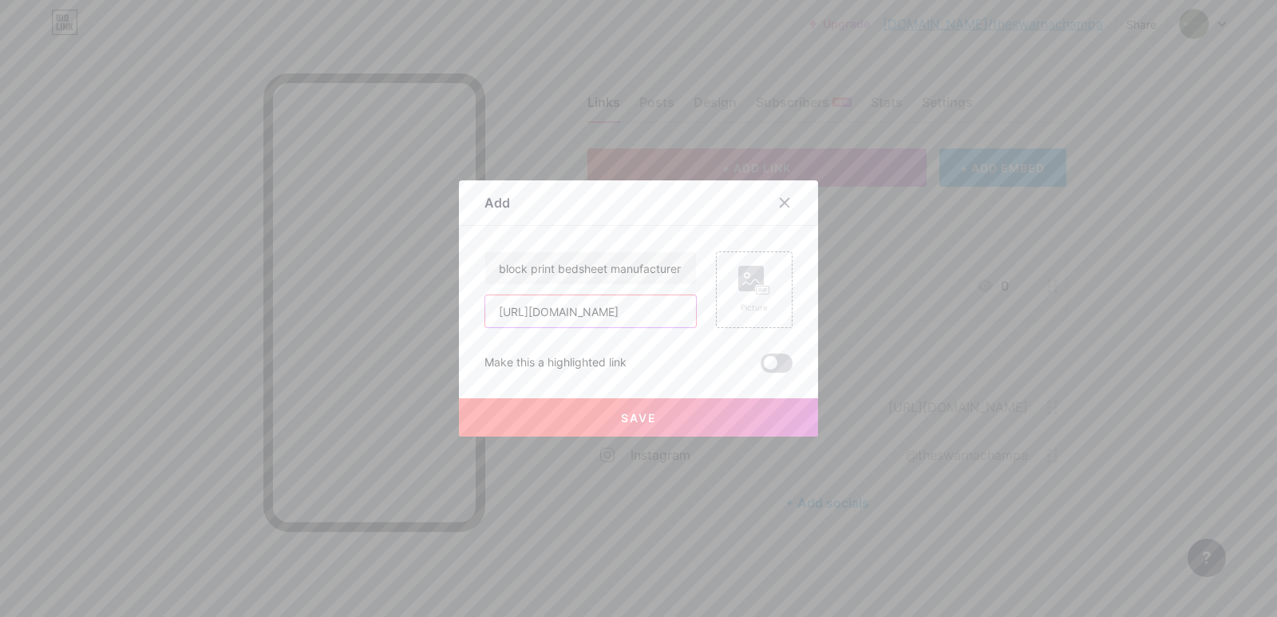
type input "[URL][DOMAIN_NAME]"
click at [772, 362] on span at bounding box center [776, 362] width 32 height 19
click at [760, 367] on input "checkbox" at bounding box center [760, 367] width 0 height 0
click at [743, 282] on rect at bounding box center [751, 279] width 26 height 26
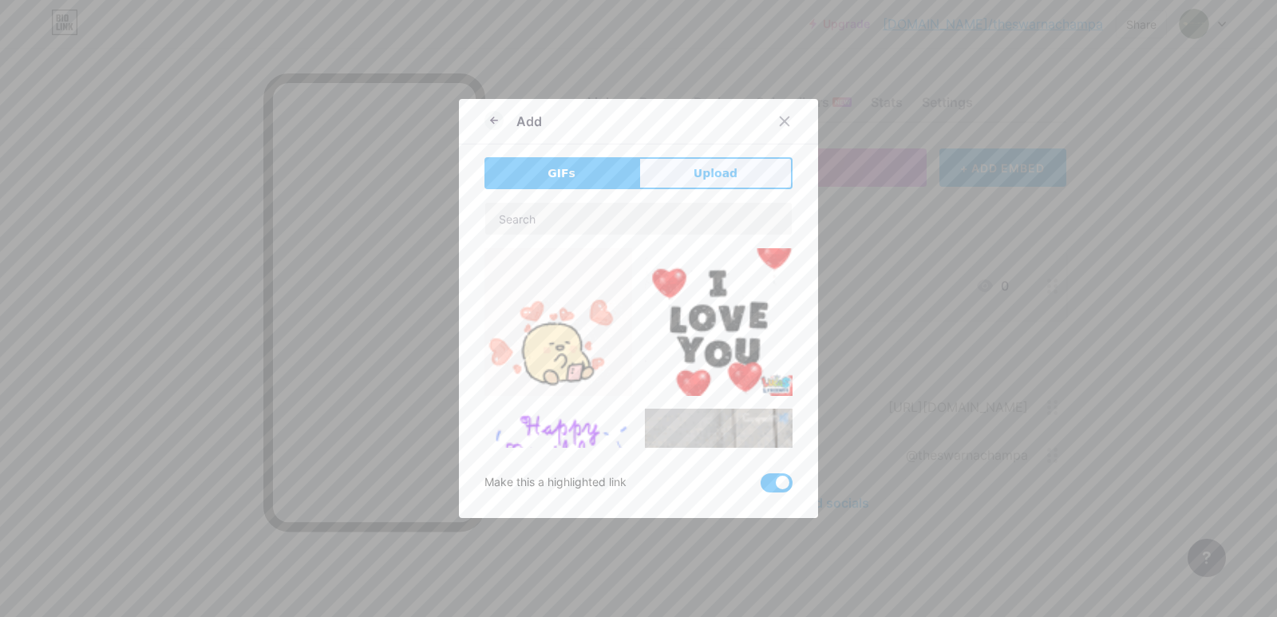
click at [709, 178] on span "Upload" at bounding box center [715, 173] width 44 height 17
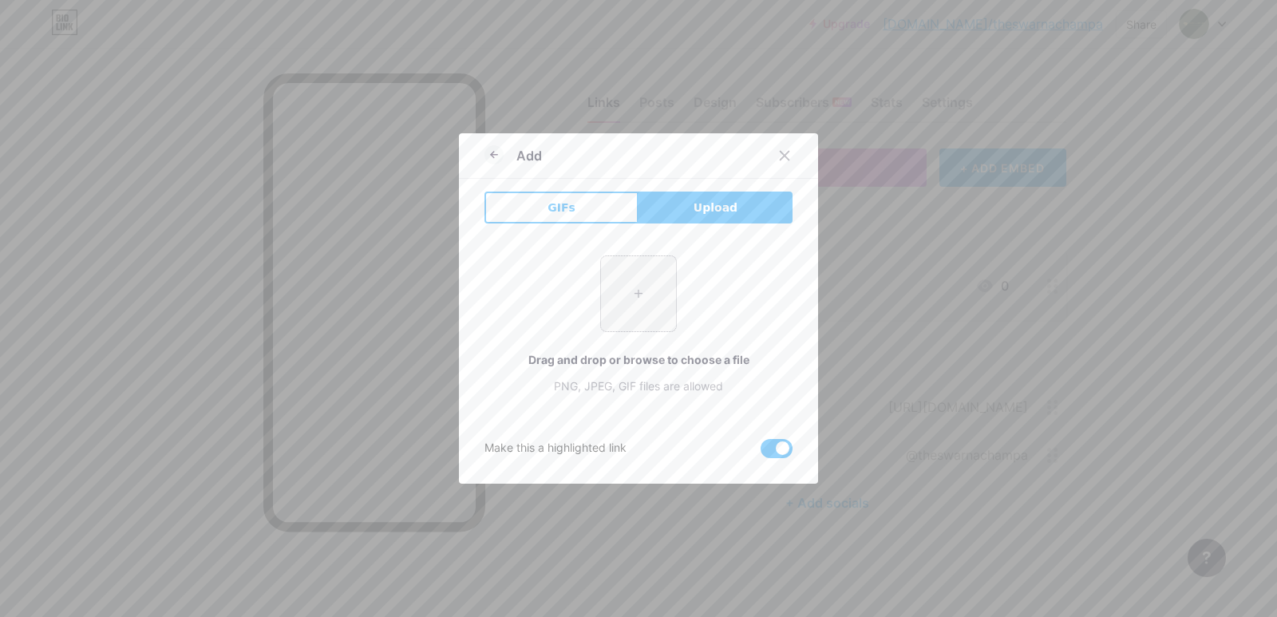
click at [626, 290] on input "file" at bounding box center [638, 293] width 75 height 75
type input "C:\fakepath\IMG_3705.jpg"
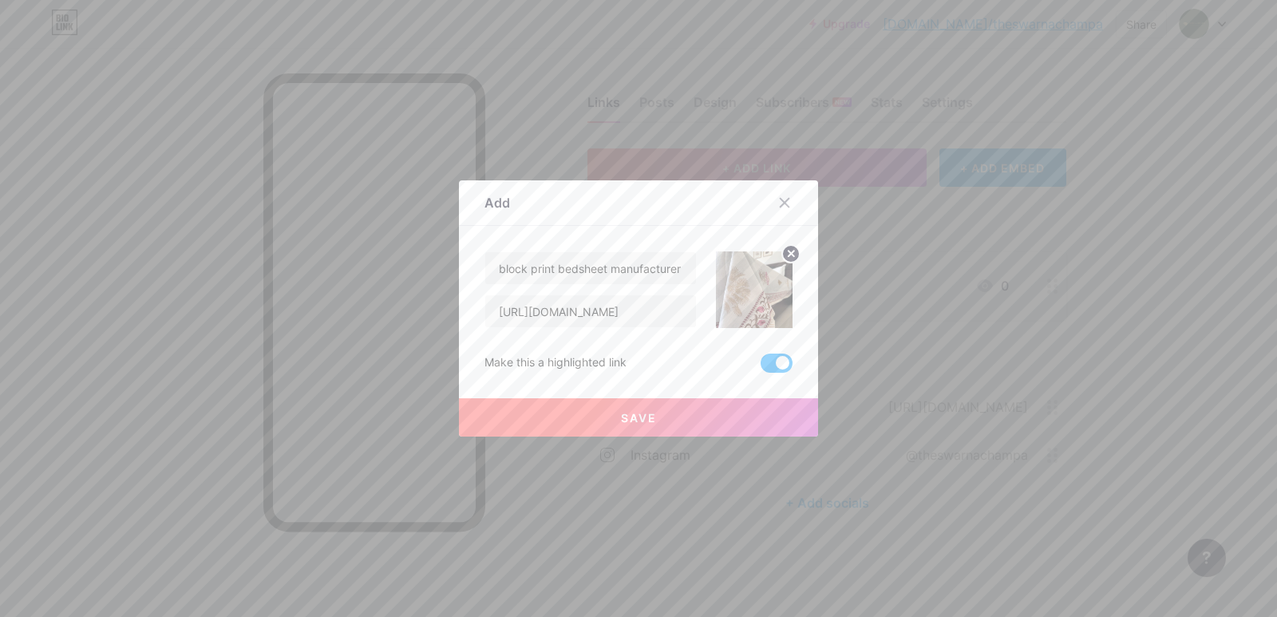
click at [610, 417] on button "Save" at bounding box center [638, 417] width 359 height 38
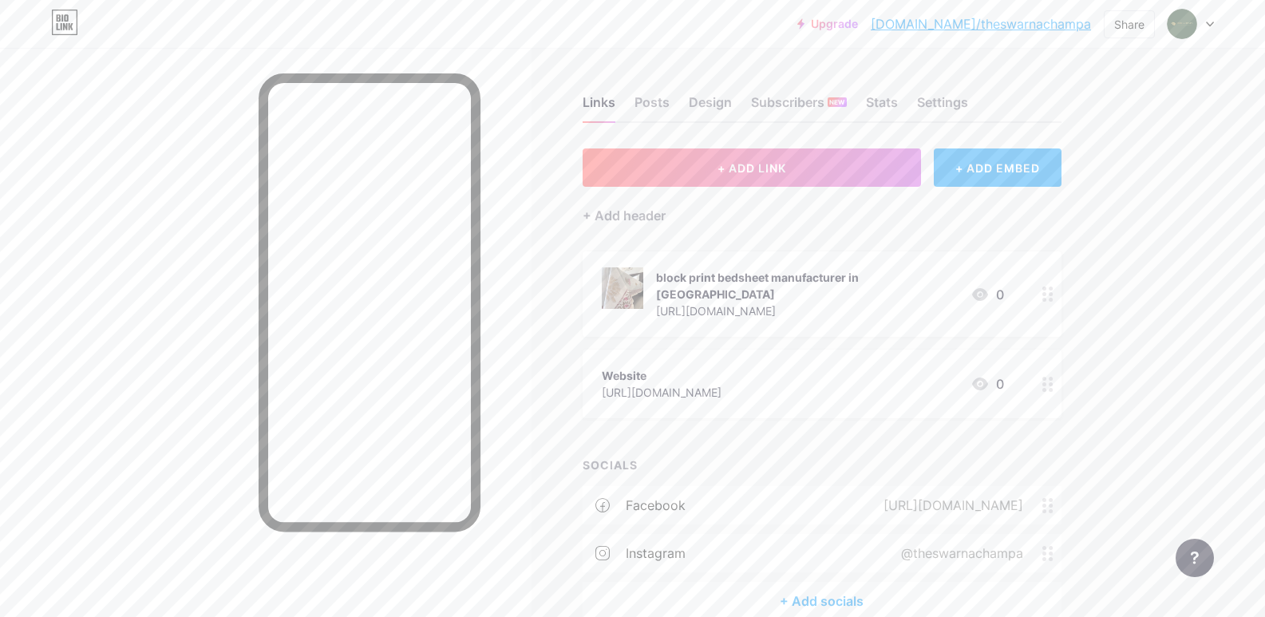
click at [1053, 290] on icon at bounding box center [1047, 293] width 11 height 15
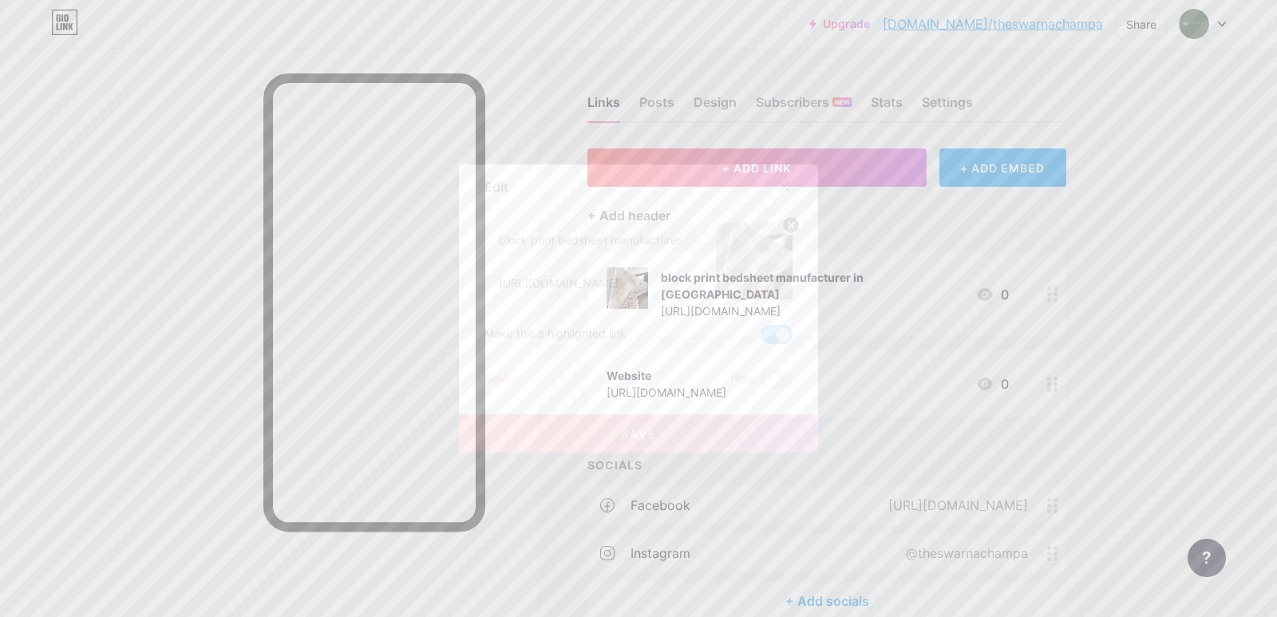
click at [626, 427] on span "Save" at bounding box center [639, 434] width 36 height 14
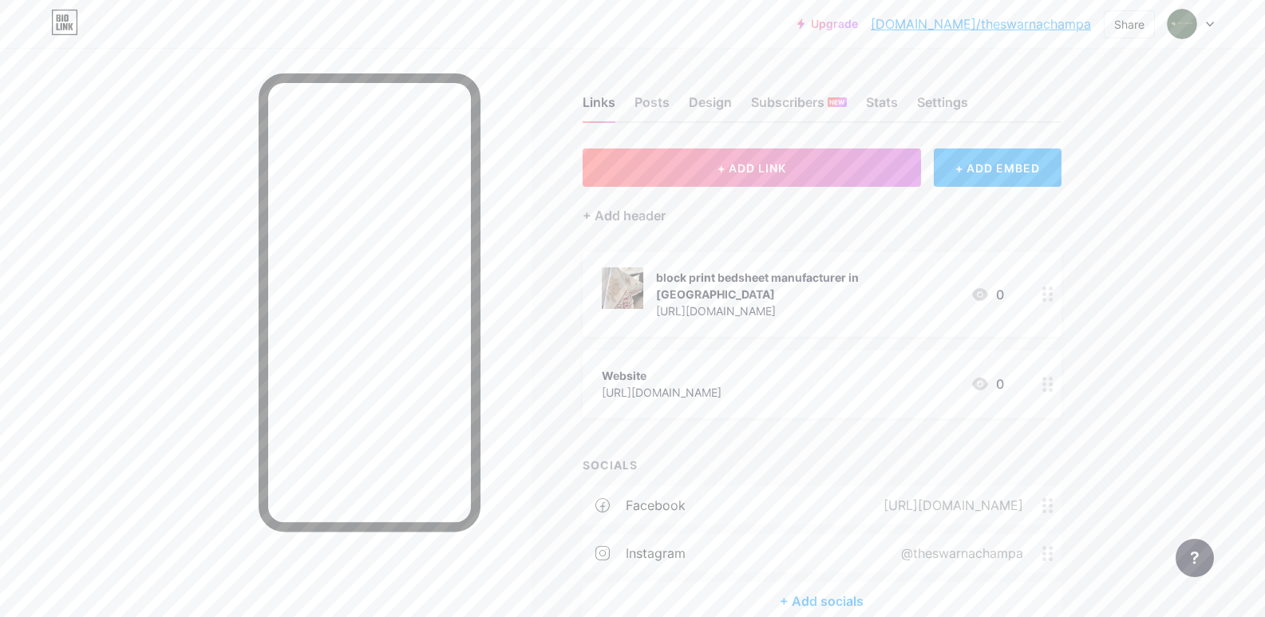
click at [1006, 21] on link "[DOMAIN_NAME]/theswarnachampa" at bounding box center [981, 23] width 220 height 19
